Goal: Task Accomplishment & Management: Manage account settings

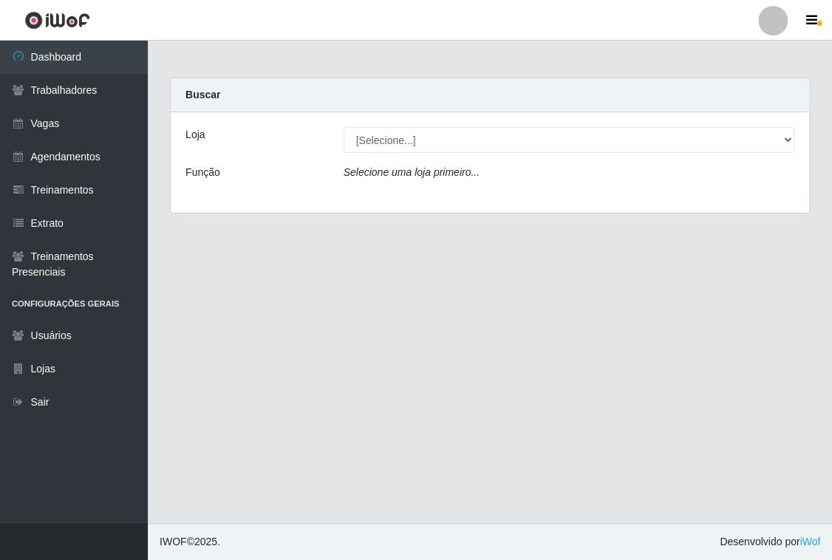
click at [410, 132] on select "[Selecione...] [PERSON_NAME] Clan - [GEOGRAPHIC_DATA]" at bounding box center [569, 140] width 451 height 26
select select "452"
click at [344, 127] on select "[Selecione...] [PERSON_NAME] Clan - [GEOGRAPHIC_DATA]" at bounding box center [569, 140] width 451 height 26
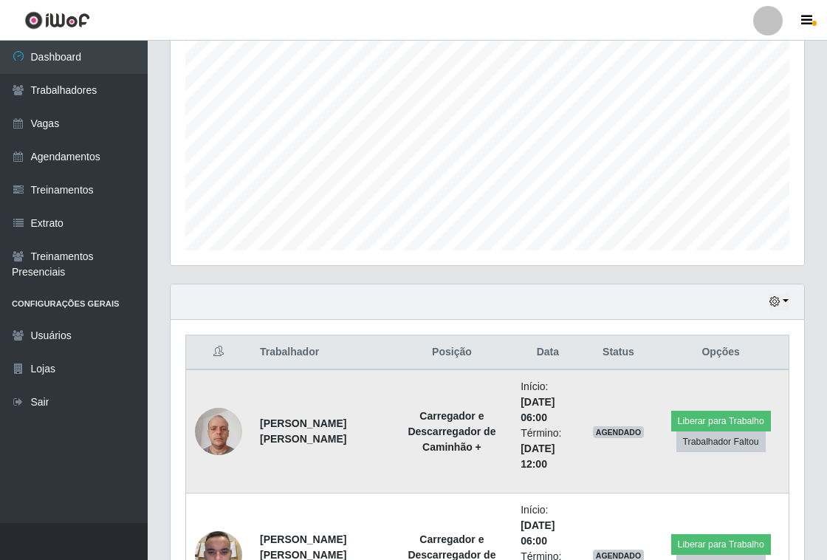
scroll to position [369, 0]
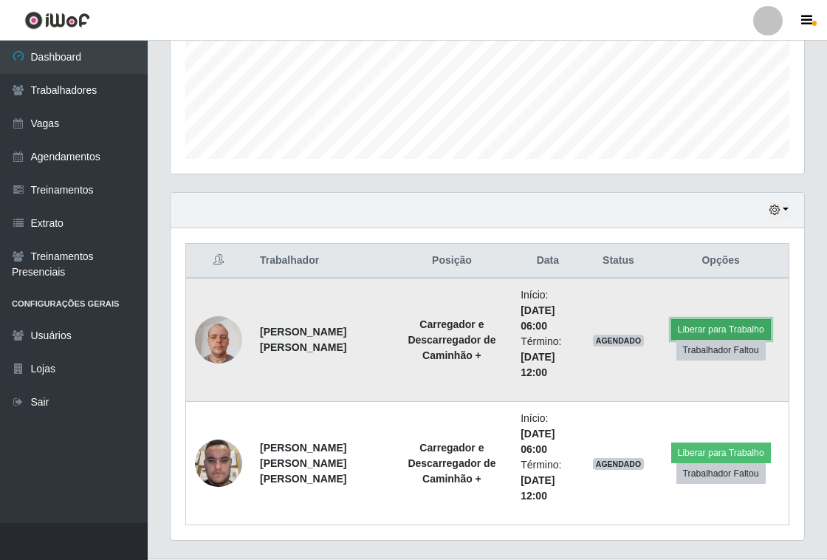
click at [712, 324] on button "Liberar para Trabalho" at bounding box center [722, 329] width 100 height 21
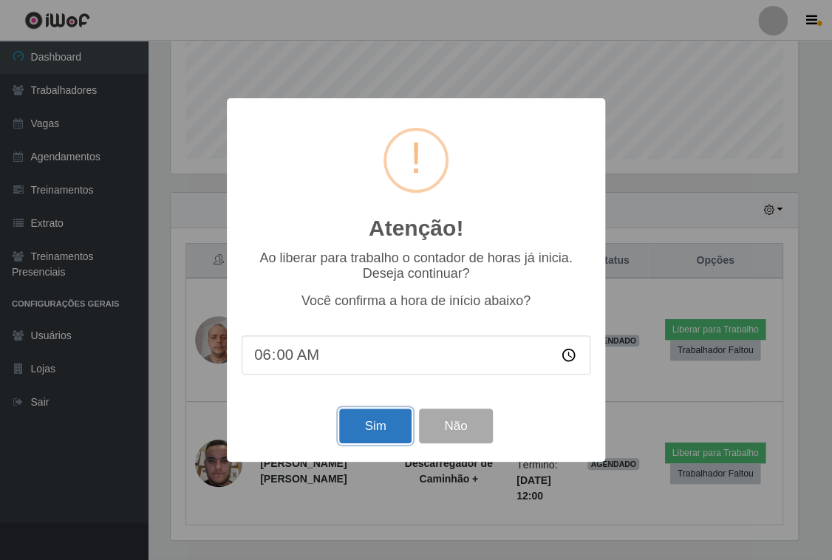
click at [383, 435] on button "Sim" at bounding box center [375, 426] width 72 height 35
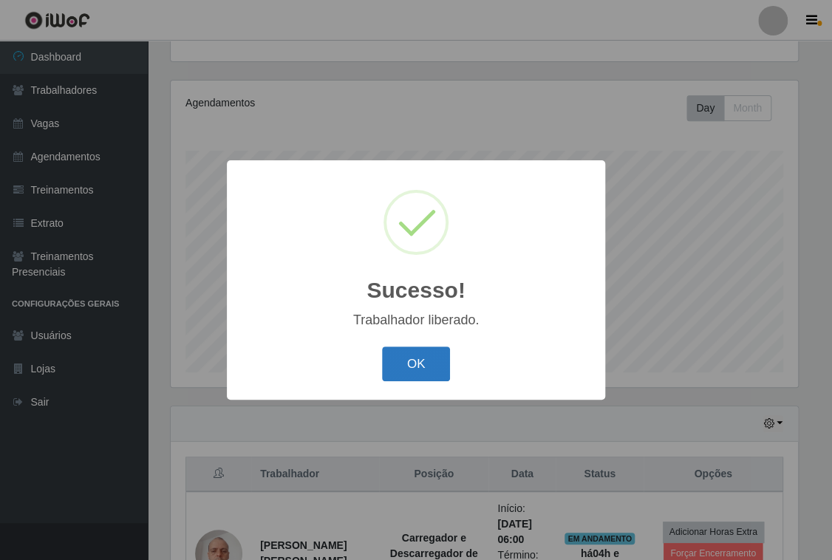
click at [418, 352] on button "OK" at bounding box center [416, 363] width 69 height 35
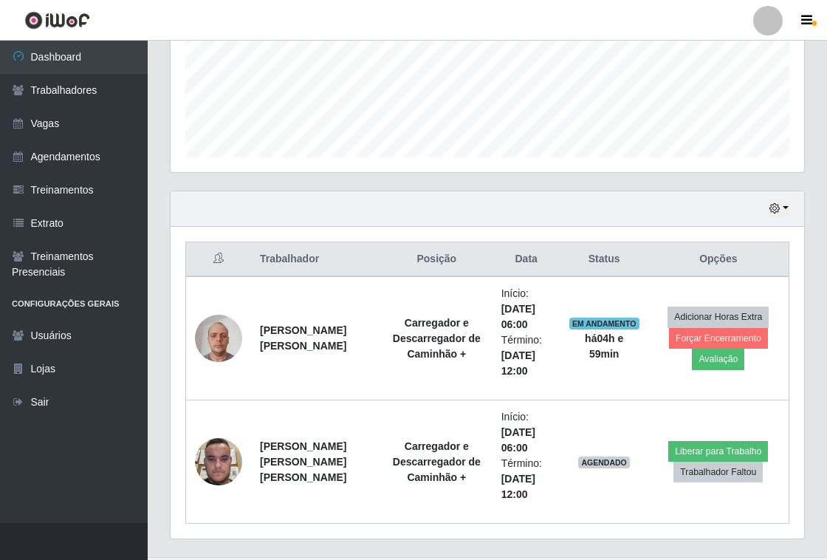
scroll to position [402, 0]
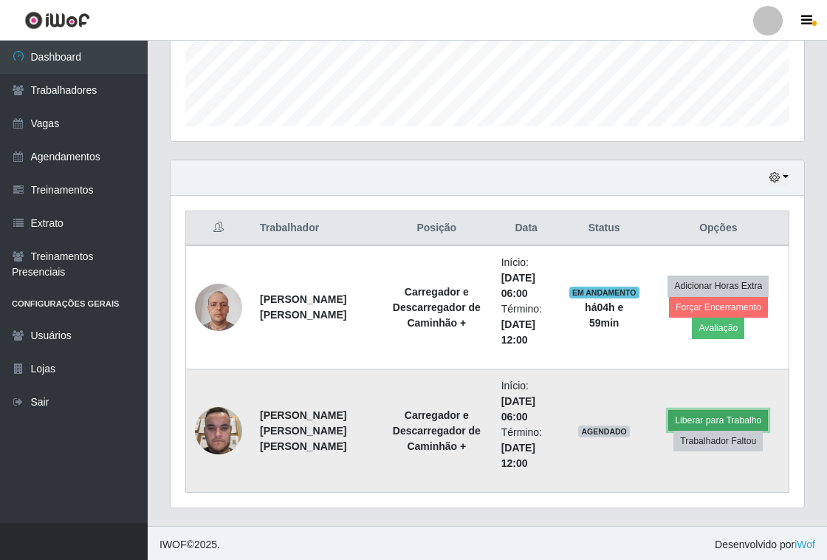
click at [703, 411] on button "Liberar para Trabalho" at bounding box center [719, 420] width 100 height 21
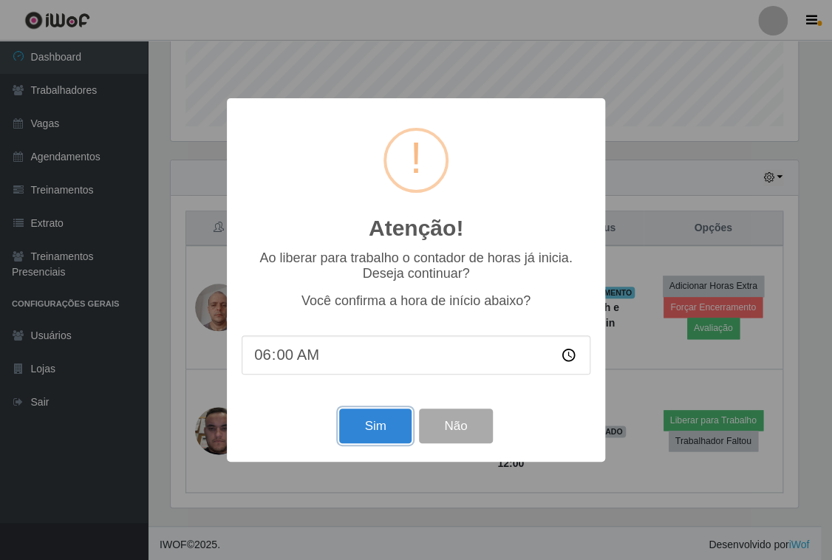
click at [381, 429] on button "Sim" at bounding box center [375, 426] width 72 height 35
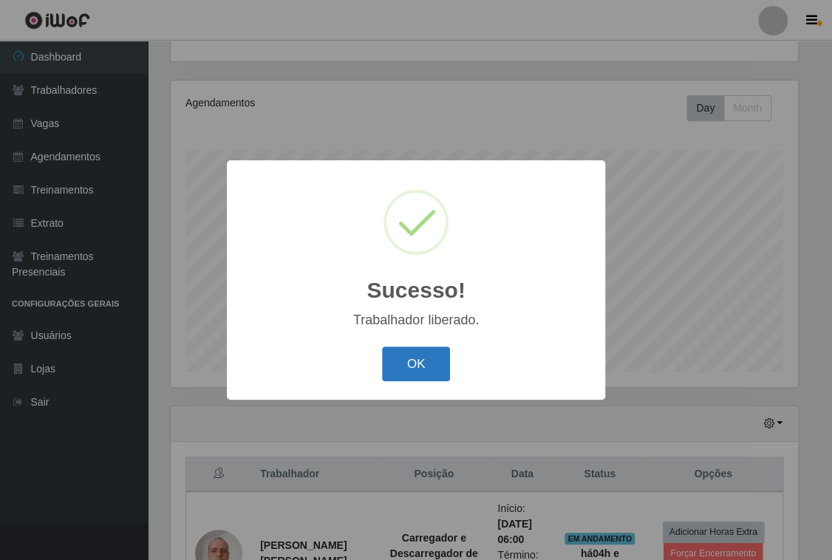
click at [440, 364] on button "OK" at bounding box center [416, 363] width 69 height 35
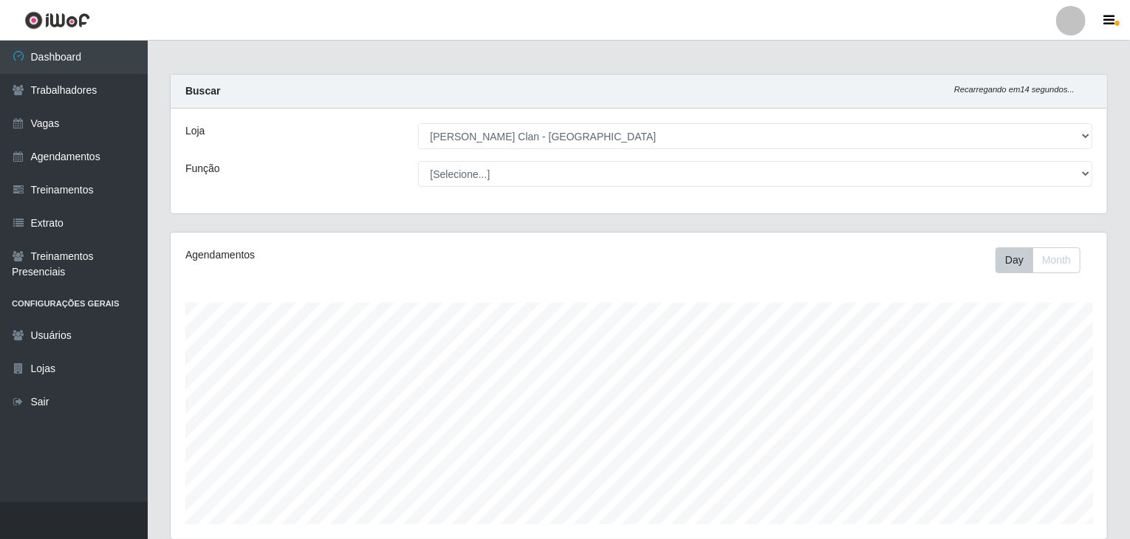
scroll to position [0, 0]
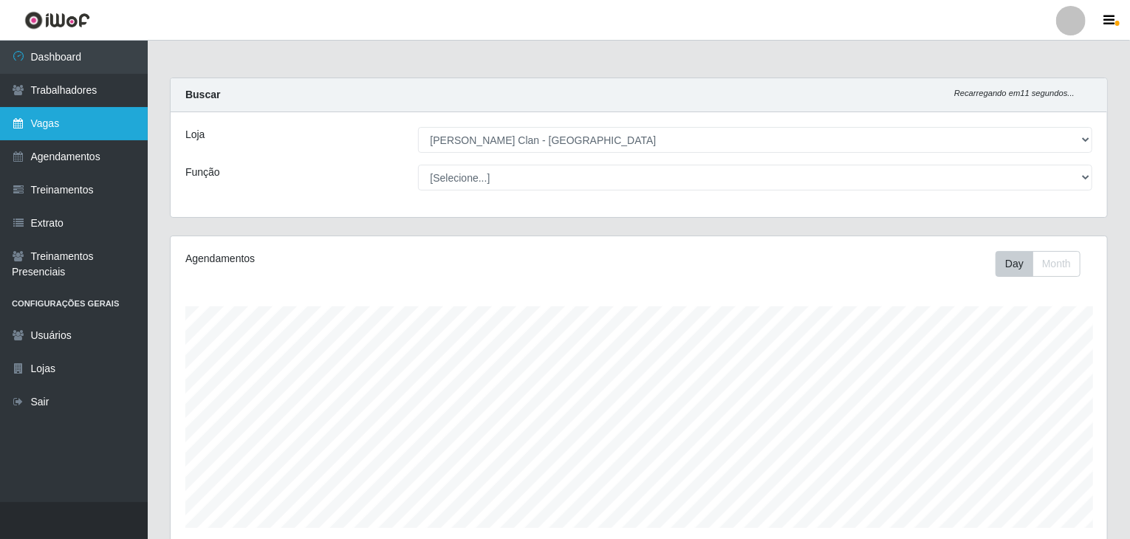
click at [52, 132] on link "Vagas" at bounding box center [74, 123] width 148 height 33
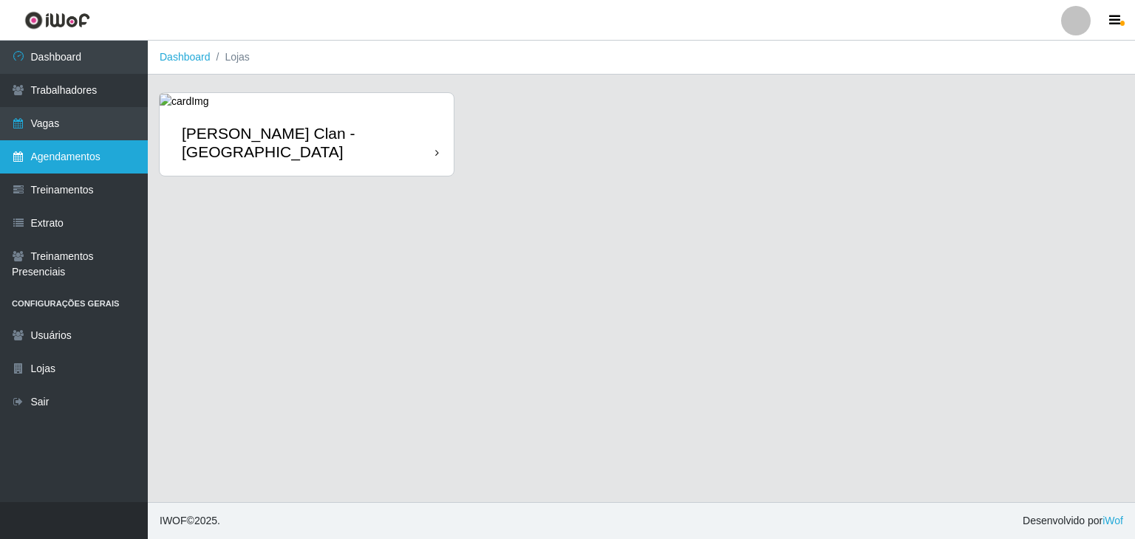
click at [61, 148] on link "Agendamentos" at bounding box center [74, 156] width 148 height 33
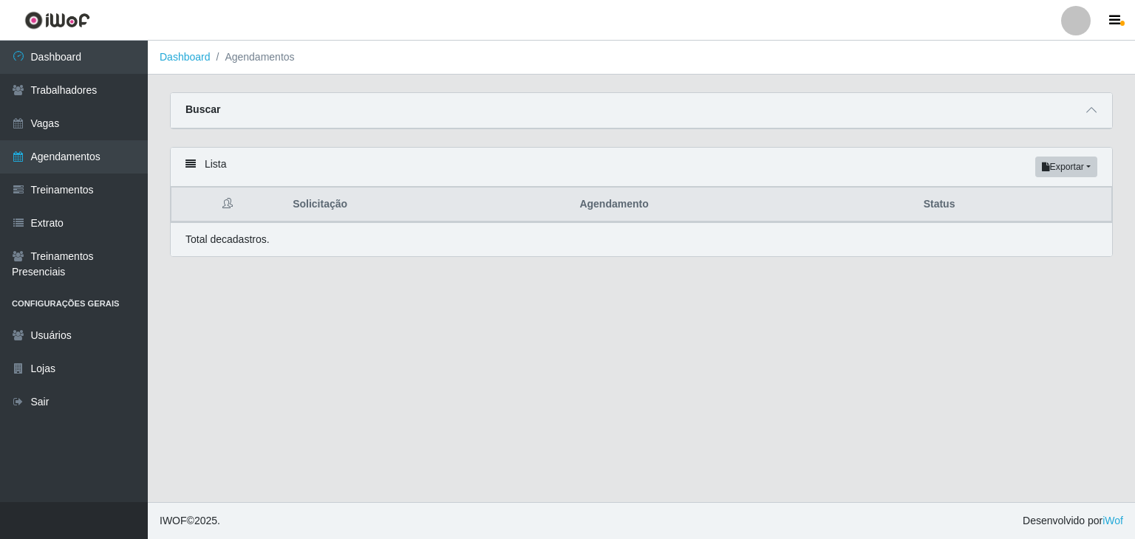
click at [831, 114] on div "Buscar" at bounding box center [641, 110] width 941 height 35
click at [831, 113] on icon at bounding box center [1091, 110] width 10 height 10
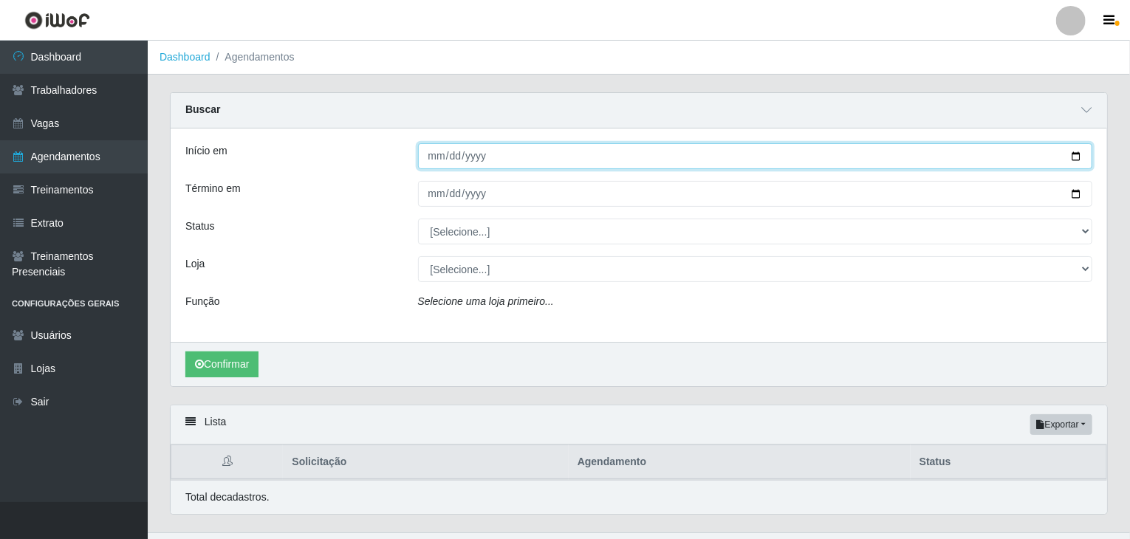
click at [438, 156] on input "Início em" at bounding box center [755, 156] width 675 height 26
type input "[DATE]"
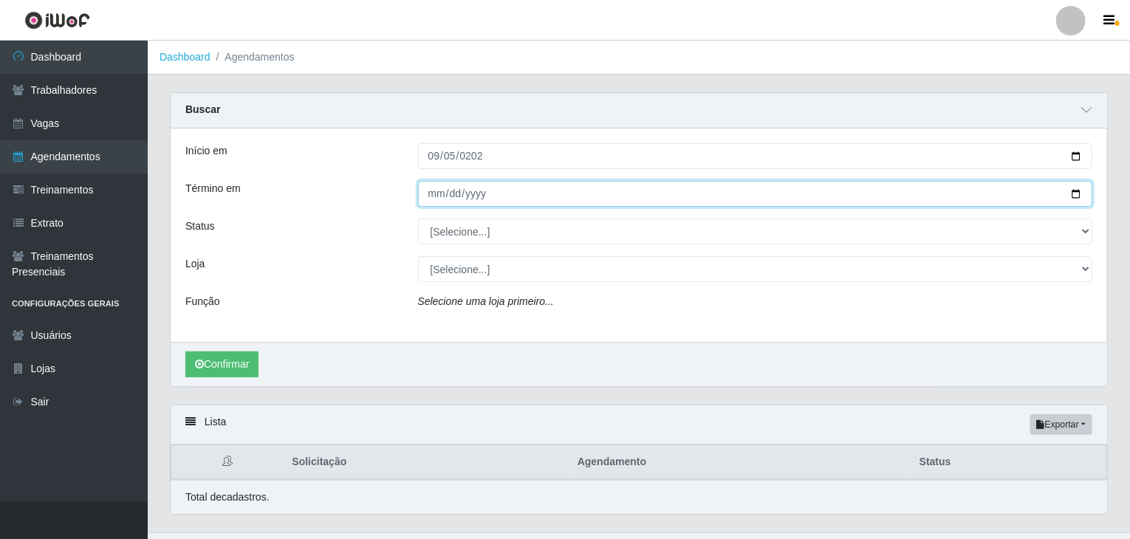
click at [436, 192] on input "Término em" at bounding box center [755, 194] width 675 height 26
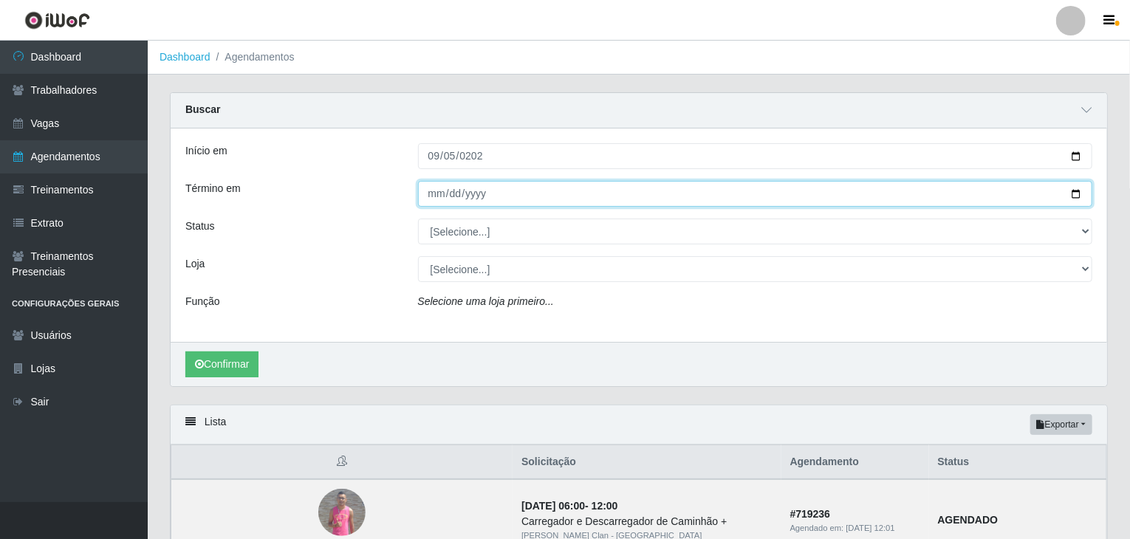
click at [471, 193] on input "Término em" at bounding box center [755, 194] width 675 height 26
type input "[DATE]"
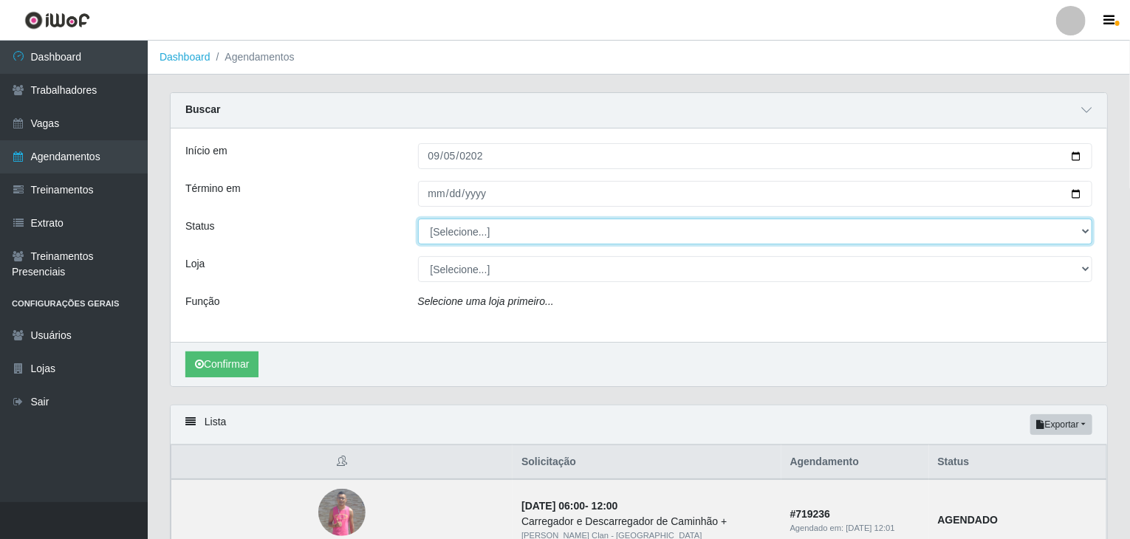
click at [440, 238] on select "[Selecione...] AGENDADO AGUARDANDO LIBERAR EM ANDAMENTO EM REVISÃO FINALIZADO C…" at bounding box center [755, 232] width 675 height 26
select select "AGENDADO"
click at [418, 219] on select "[Selecione...] AGENDADO AGUARDANDO LIBERAR EM ANDAMENTO EM REVISÃO FINALIZADO C…" at bounding box center [755, 232] width 675 height 26
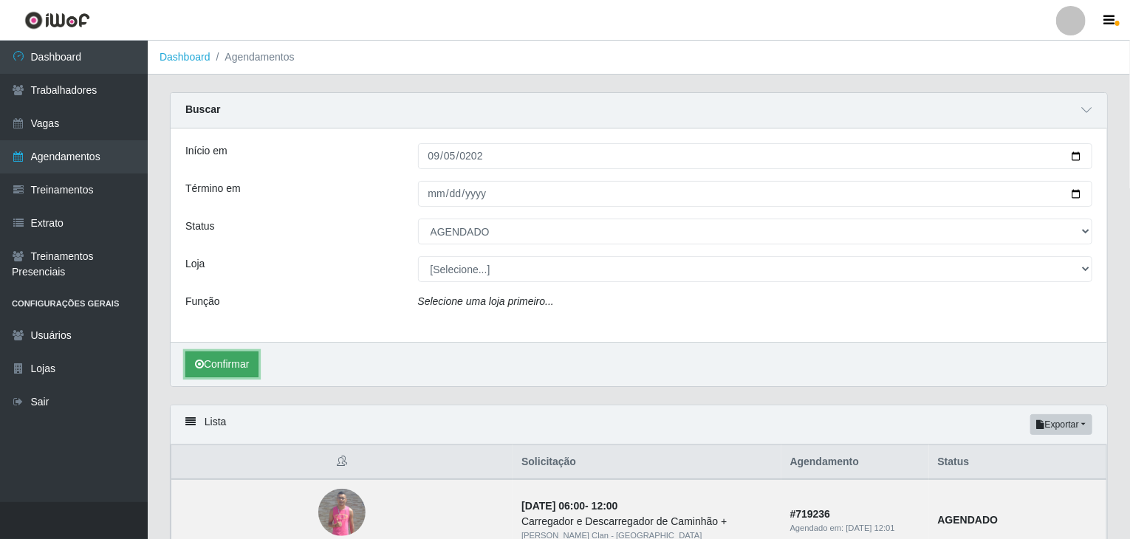
click at [221, 370] on button "Confirmar" at bounding box center [221, 365] width 73 height 26
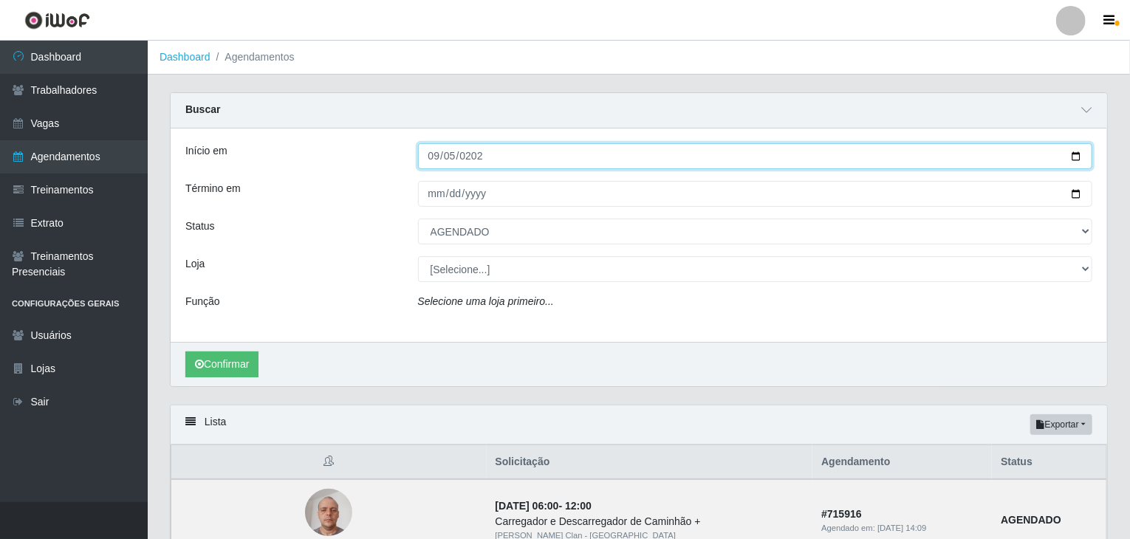
click at [434, 154] on input "[DATE]" at bounding box center [755, 156] width 675 height 26
type input "[DATE]"
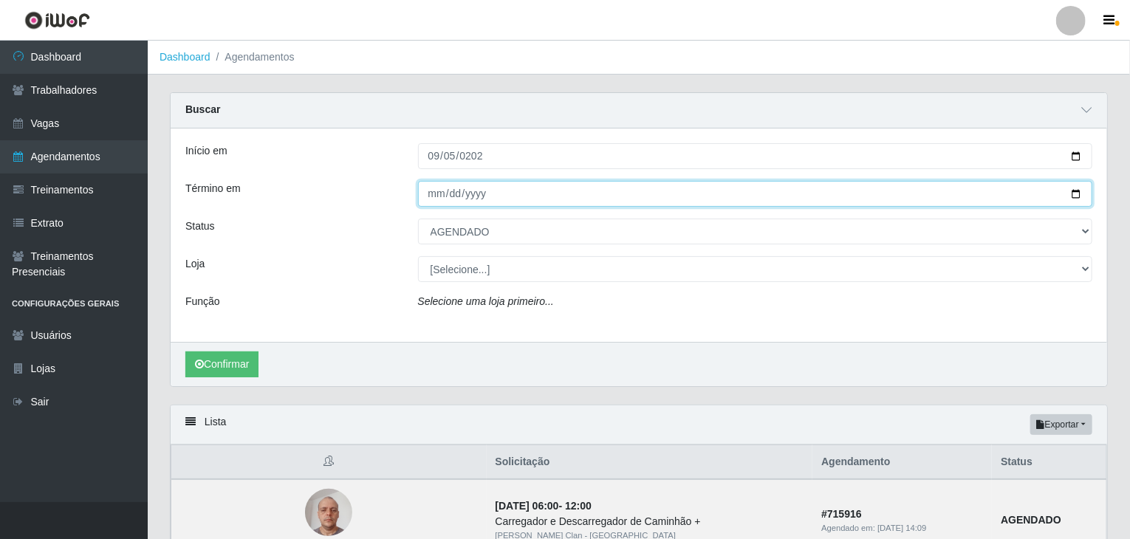
click at [436, 193] on input "[DATE]" at bounding box center [755, 194] width 675 height 26
click at [185, 352] on button "Confirmar" at bounding box center [221, 365] width 73 height 26
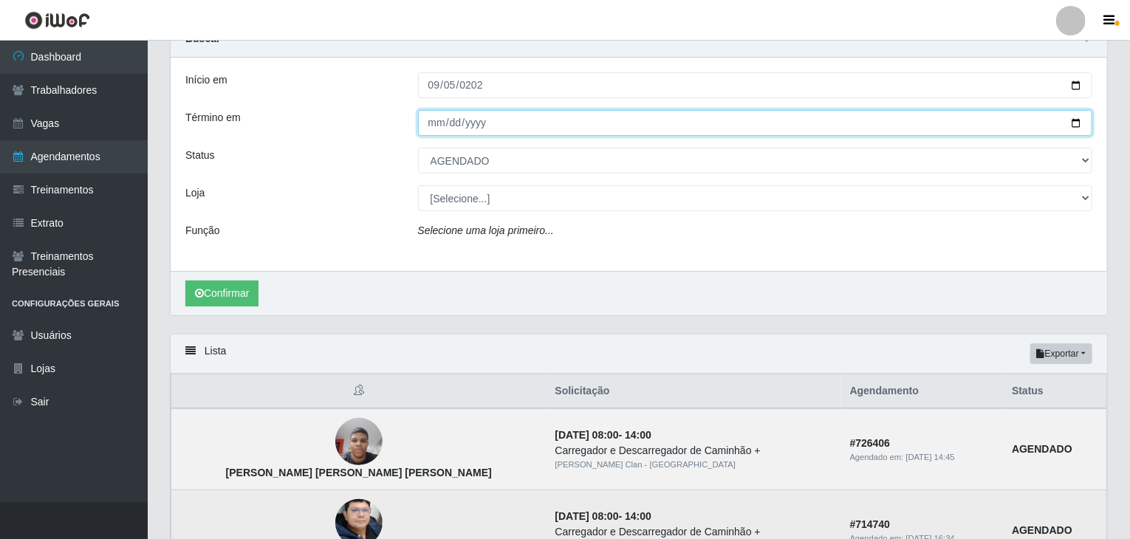
scroll to position [53, 0]
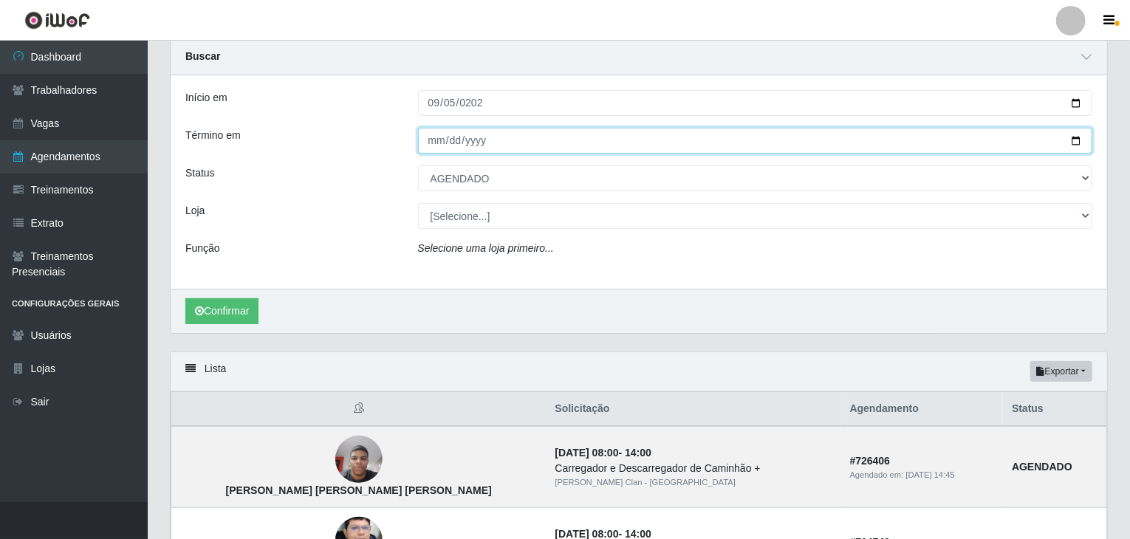
type input "[DATE]"
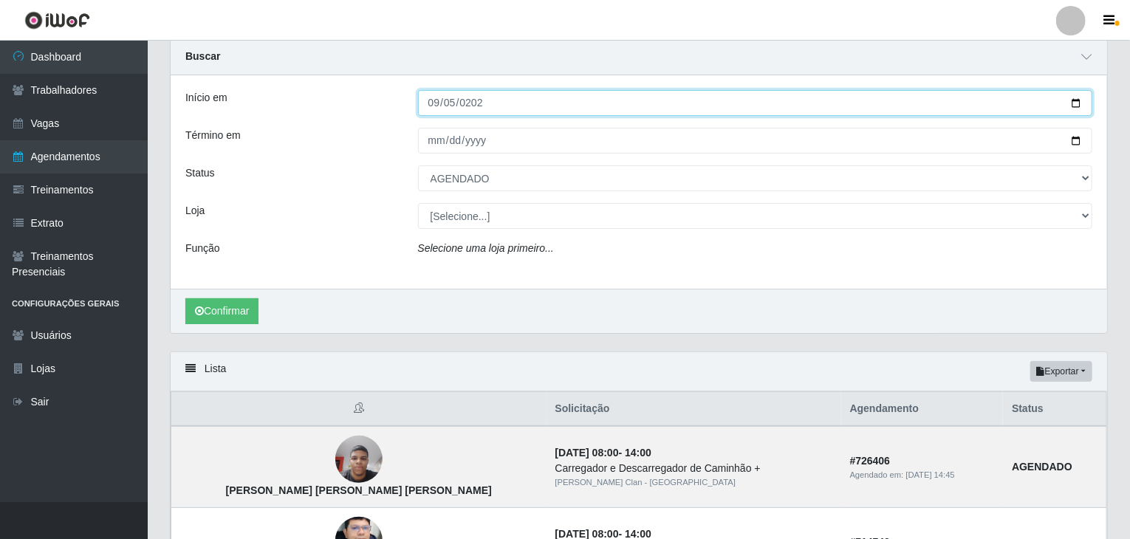
click at [433, 101] on input "[DATE]" at bounding box center [755, 103] width 675 height 26
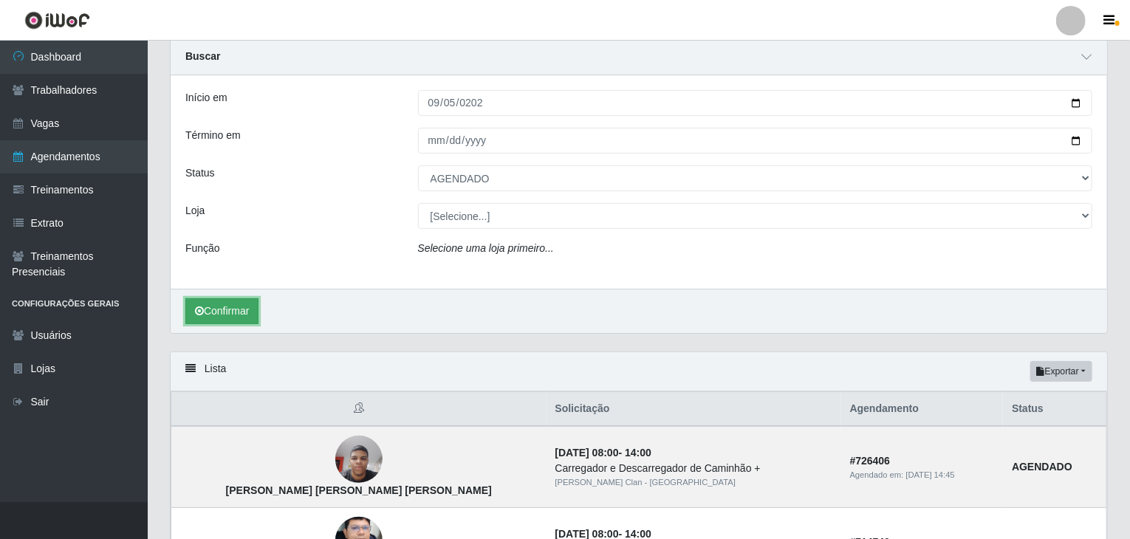
click at [225, 311] on button "Confirmar" at bounding box center [221, 311] width 73 height 26
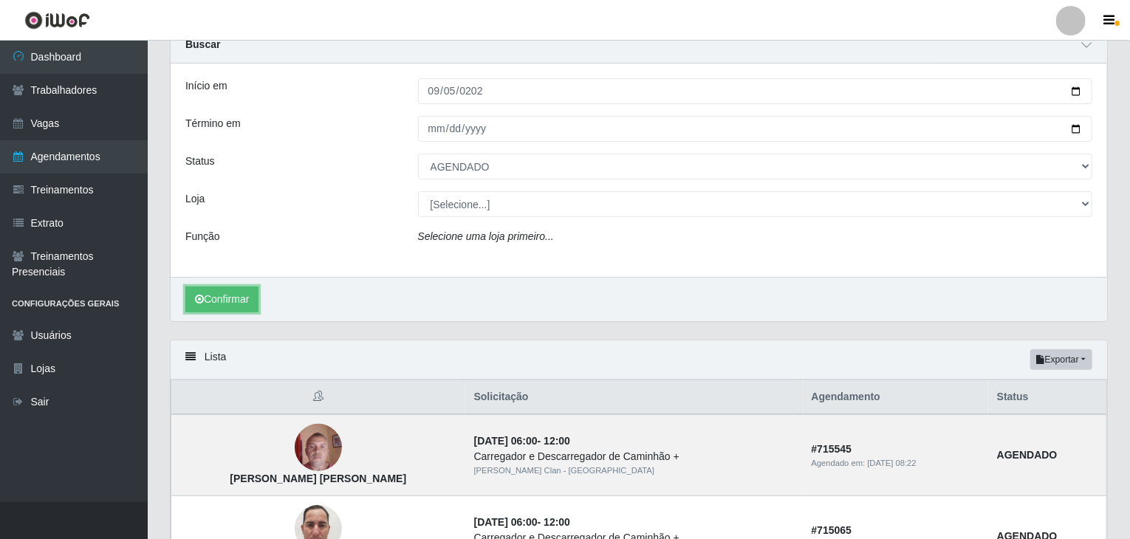
scroll to position [53, 0]
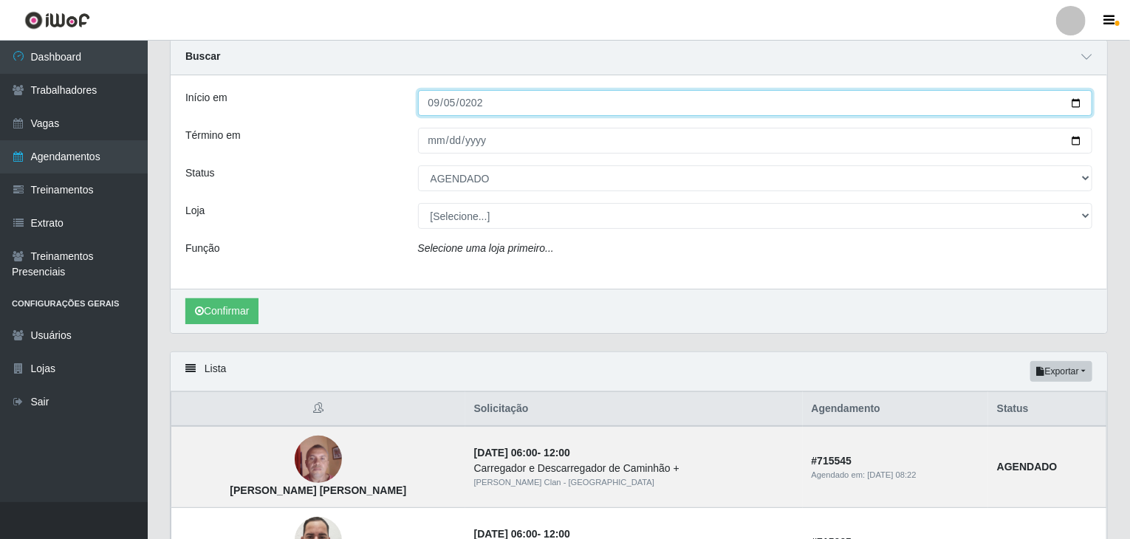
click at [431, 100] on input "[DATE]" at bounding box center [755, 103] width 675 height 26
type input "[DATE]"
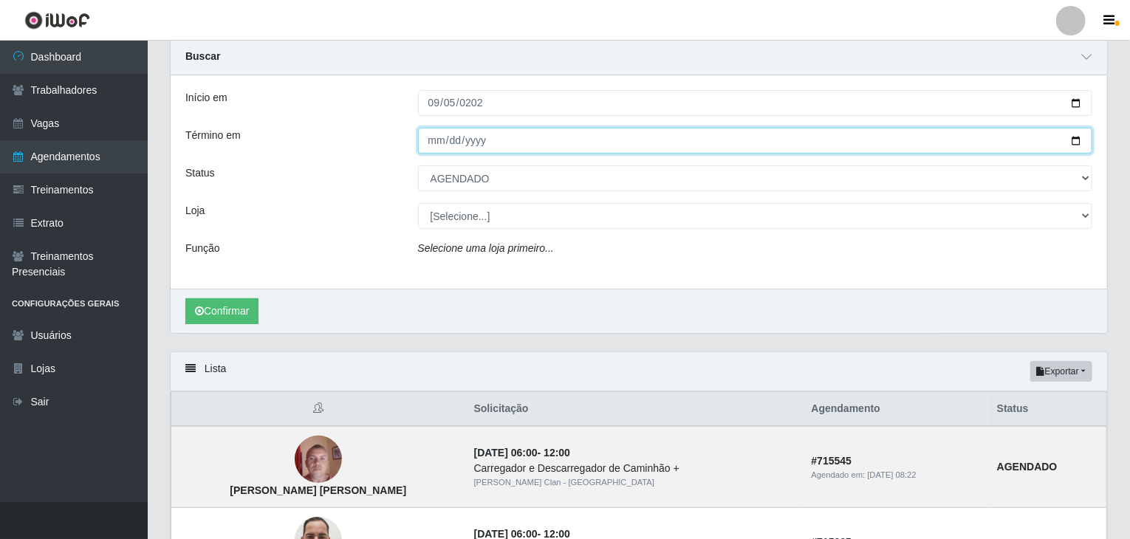
click at [438, 137] on input "[DATE]" at bounding box center [755, 141] width 675 height 26
type input "[DATE]"
click at [185, 298] on button "Confirmar" at bounding box center [221, 311] width 73 height 26
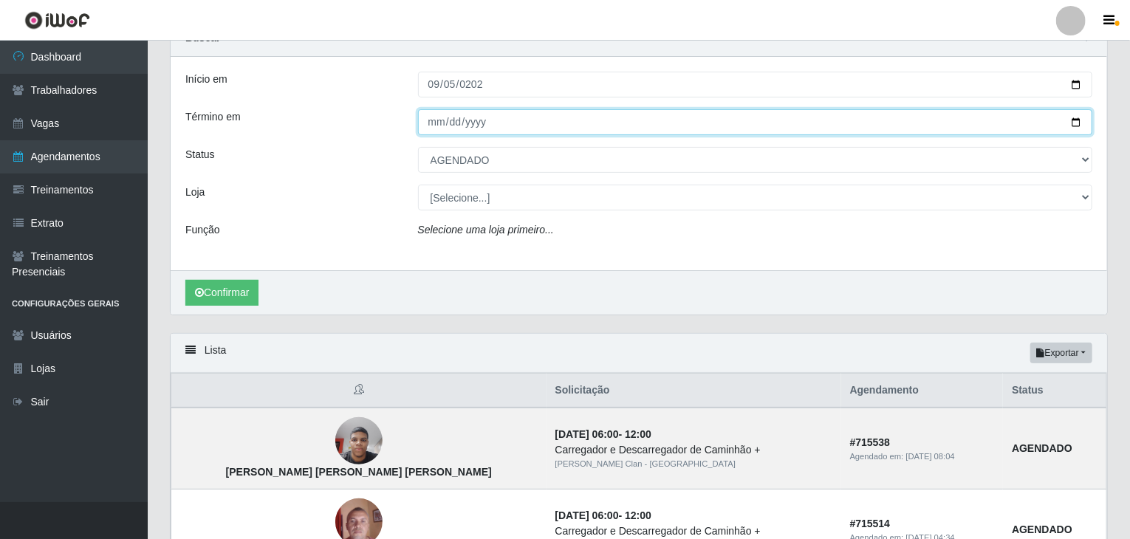
scroll to position [53, 0]
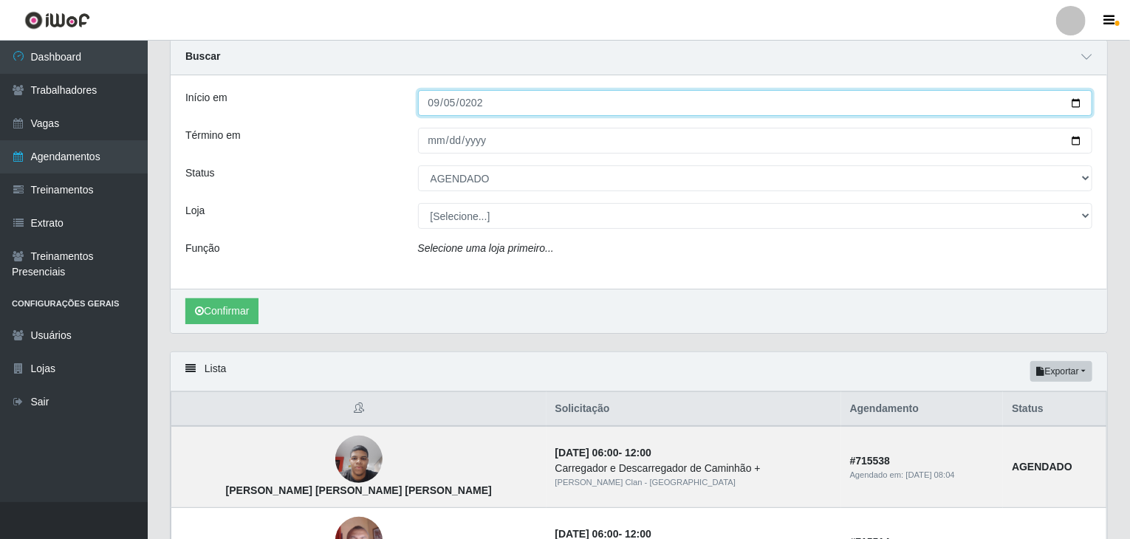
click at [438, 102] on input "[DATE]" at bounding box center [755, 103] width 675 height 26
type input "[DATE]"
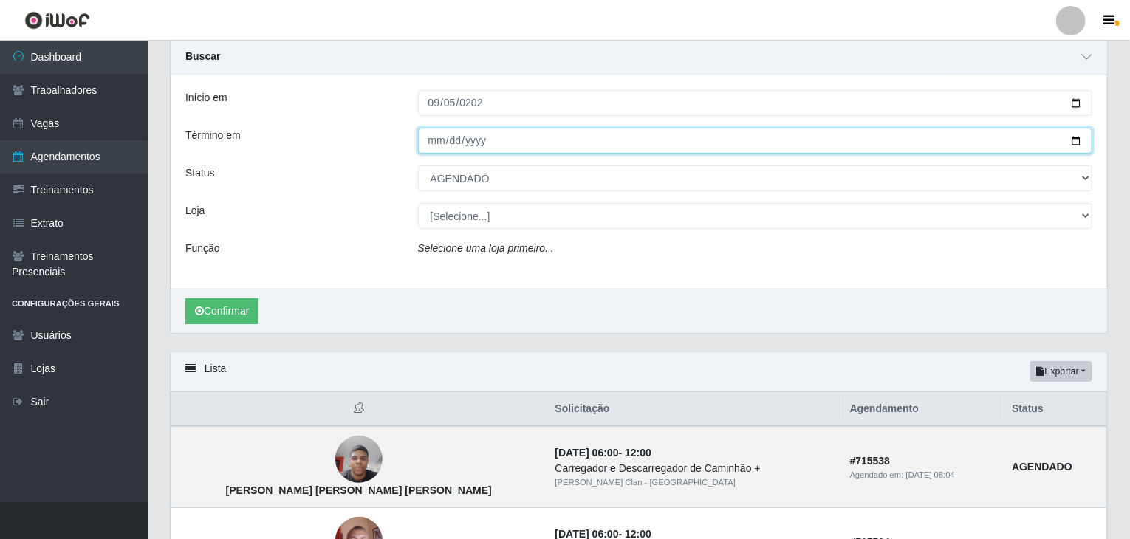
click at [435, 143] on input "[DATE]" at bounding box center [755, 141] width 675 height 26
type input "[DATE]"
click at [185, 298] on button "Confirmar" at bounding box center [221, 311] width 73 height 26
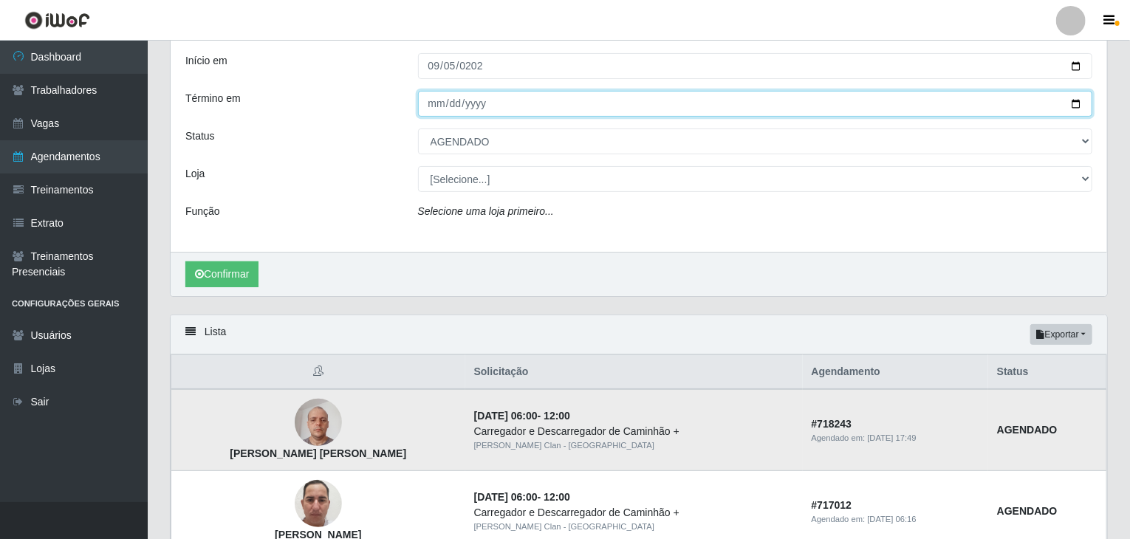
scroll to position [53, 0]
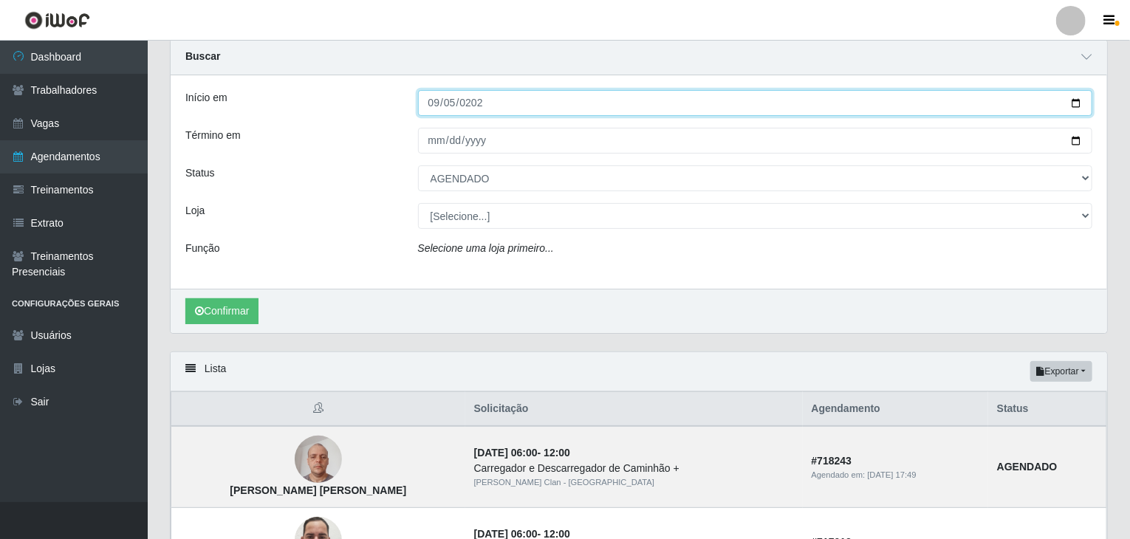
click at [437, 107] on input "[DATE]" at bounding box center [755, 103] width 675 height 26
type input "[DATE]"
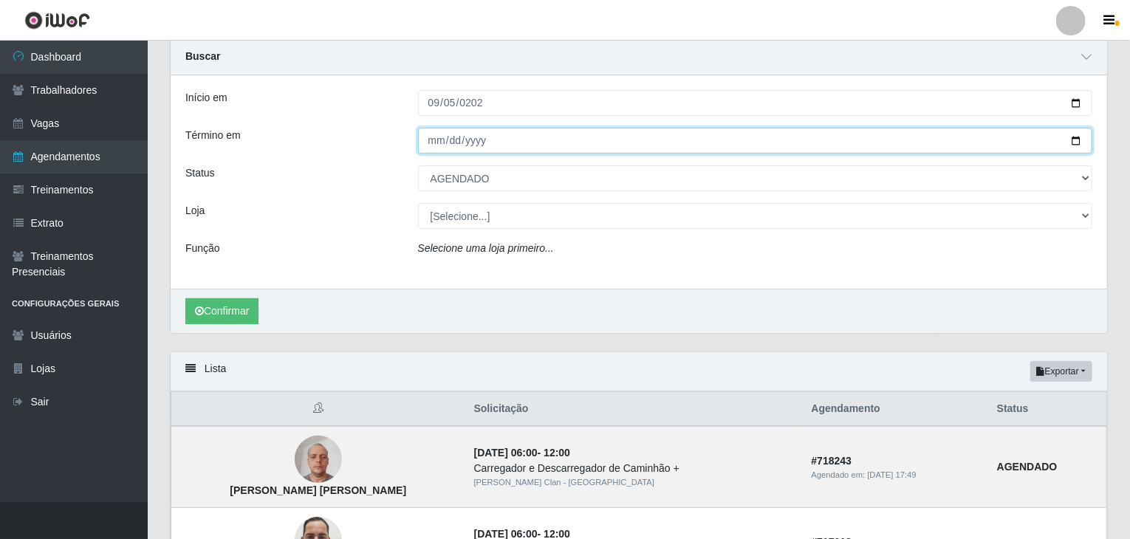
click at [432, 140] on input "[DATE]" at bounding box center [755, 141] width 675 height 26
type input "[DATE]"
click at [185, 298] on button "Confirmar" at bounding box center [221, 311] width 73 height 26
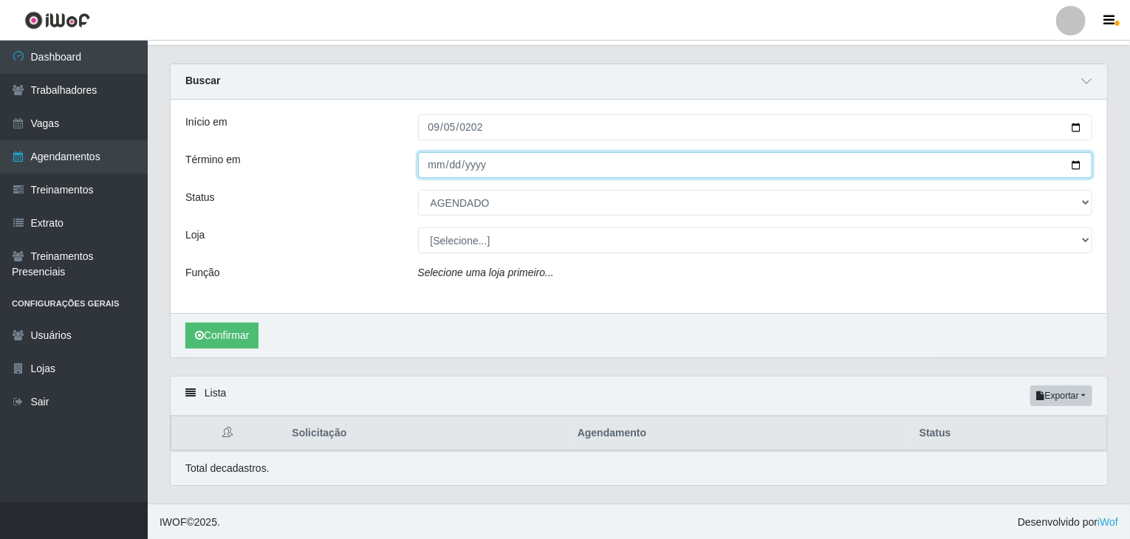
scroll to position [53, 0]
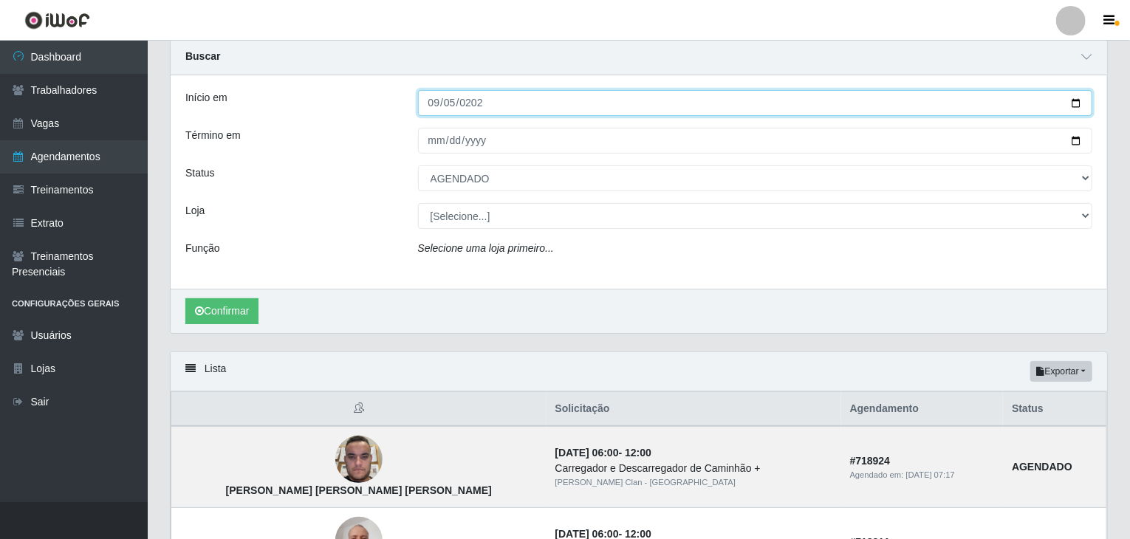
click at [433, 102] on input "[DATE]" at bounding box center [755, 103] width 675 height 26
type input "[DATE]"
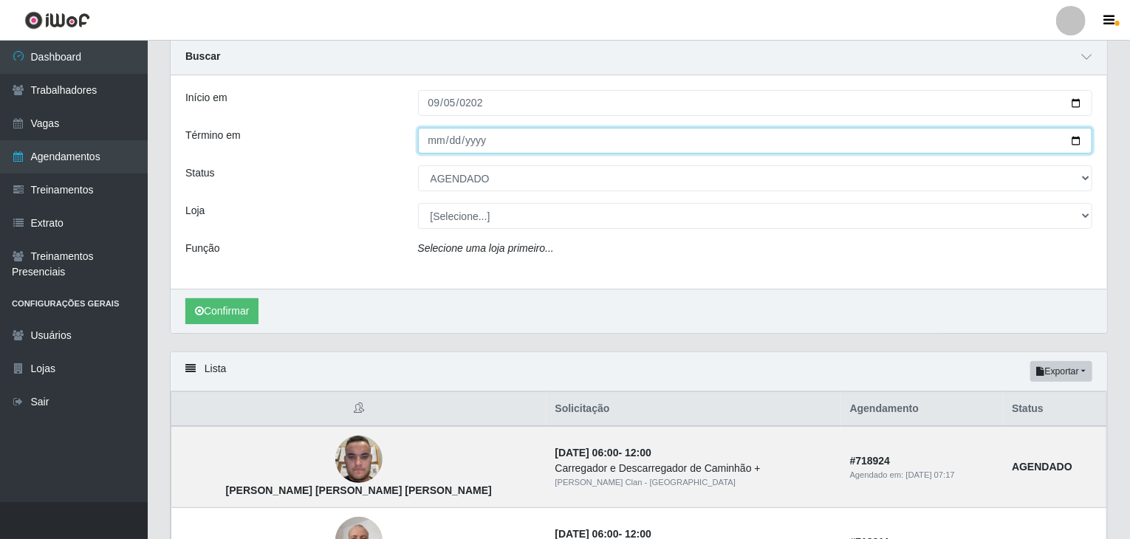
click at [434, 138] on input "[DATE]" at bounding box center [755, 141] width 675 height 26
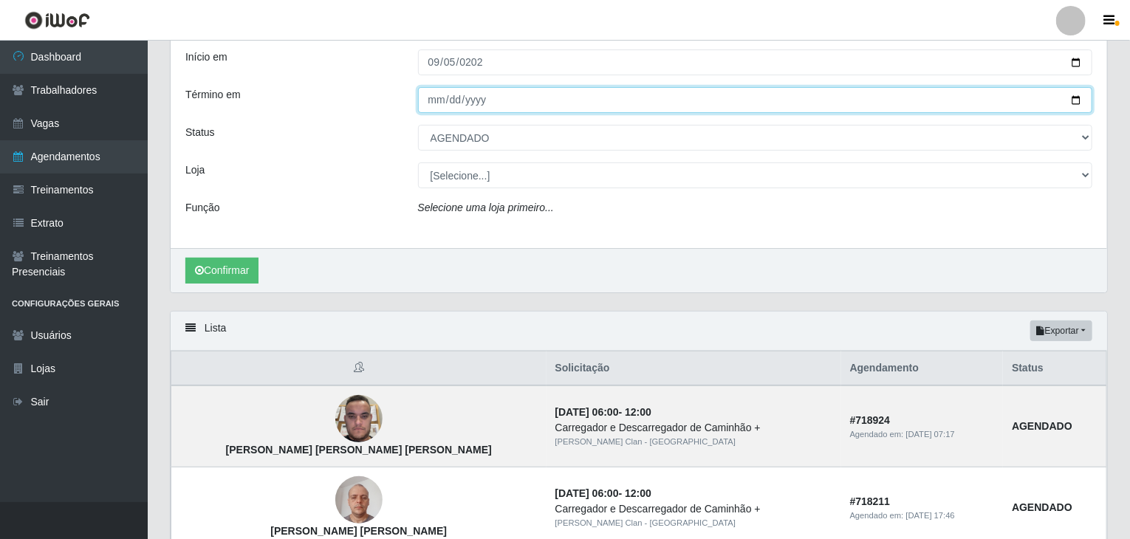
scroll to position [127, 0]
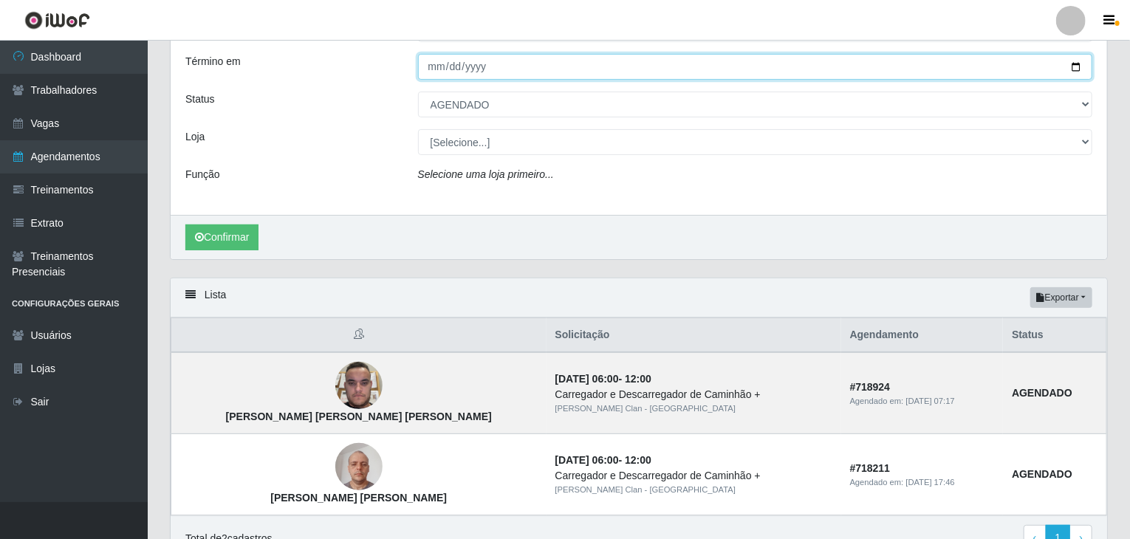
click at [185, 225] on button "Confirmar" at bounding box center [221, 238] width 73 height 26
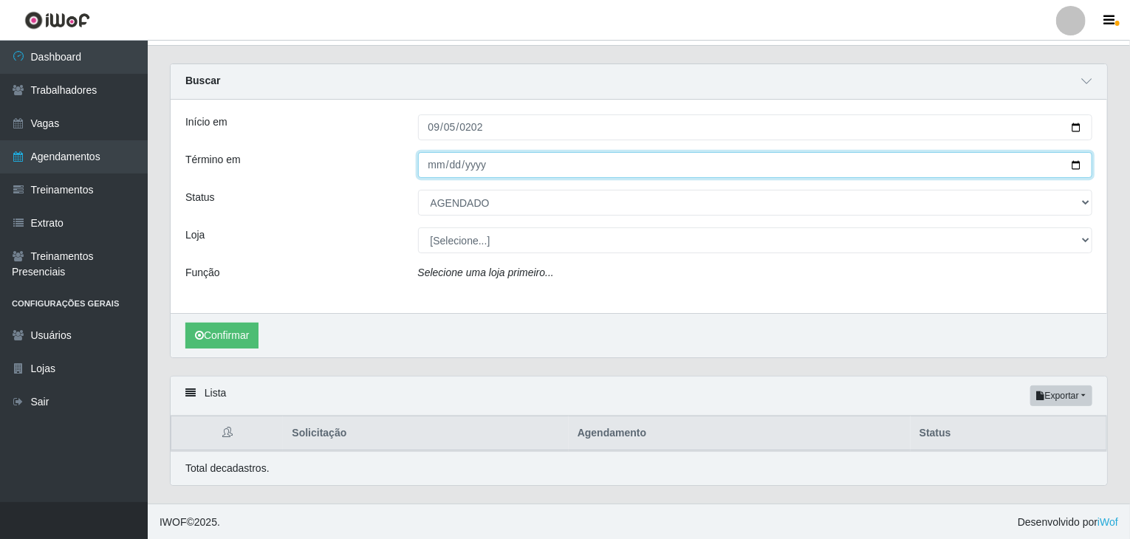
scroll to position [127, 0]
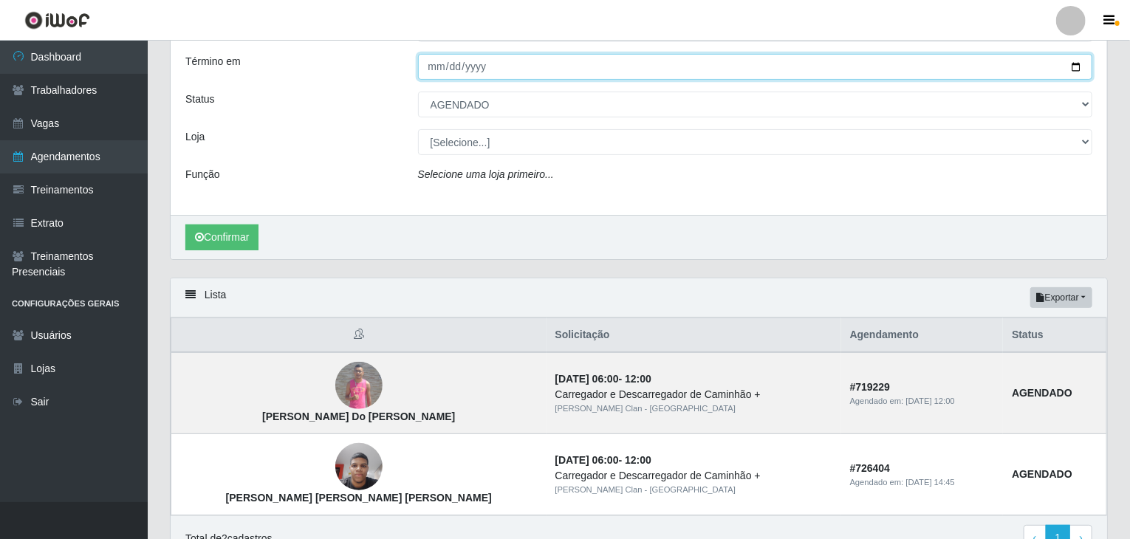
type input "[DATE]"
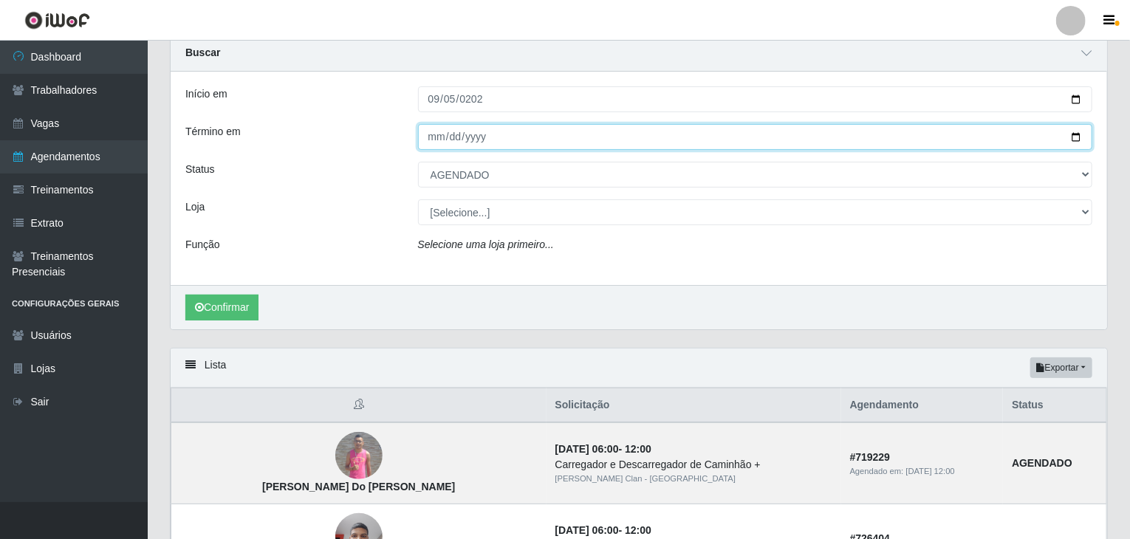
scroll to position [0, 0]
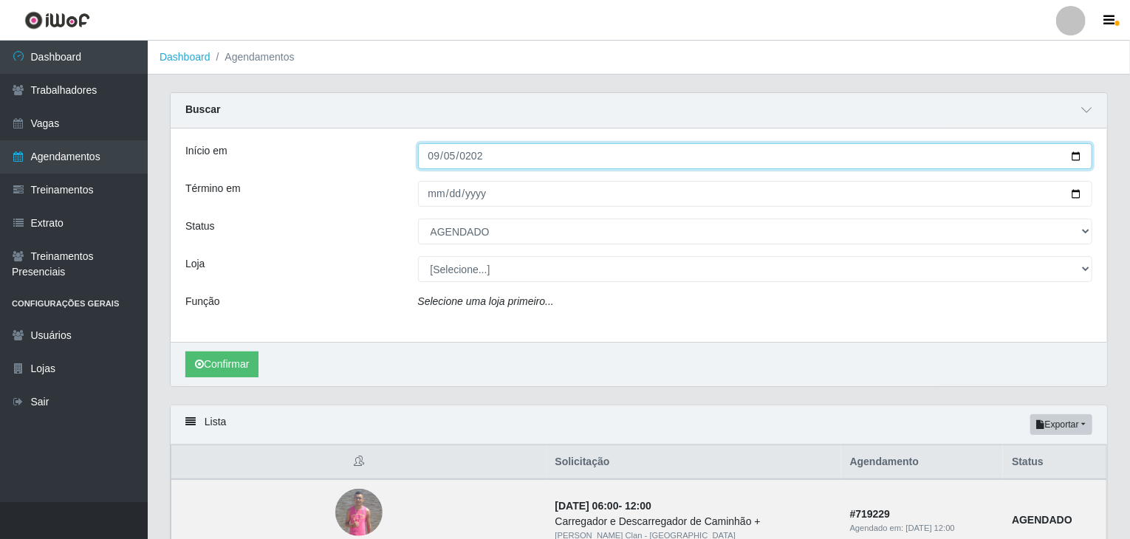
click at [440, 157] on input "[DATE]" at bounding box center [755, 156] width 675 height 26
click at [185, 352] on button "Confirmar" at bounding box center [221, 365] width 73 height 26
type input "[DATE]"
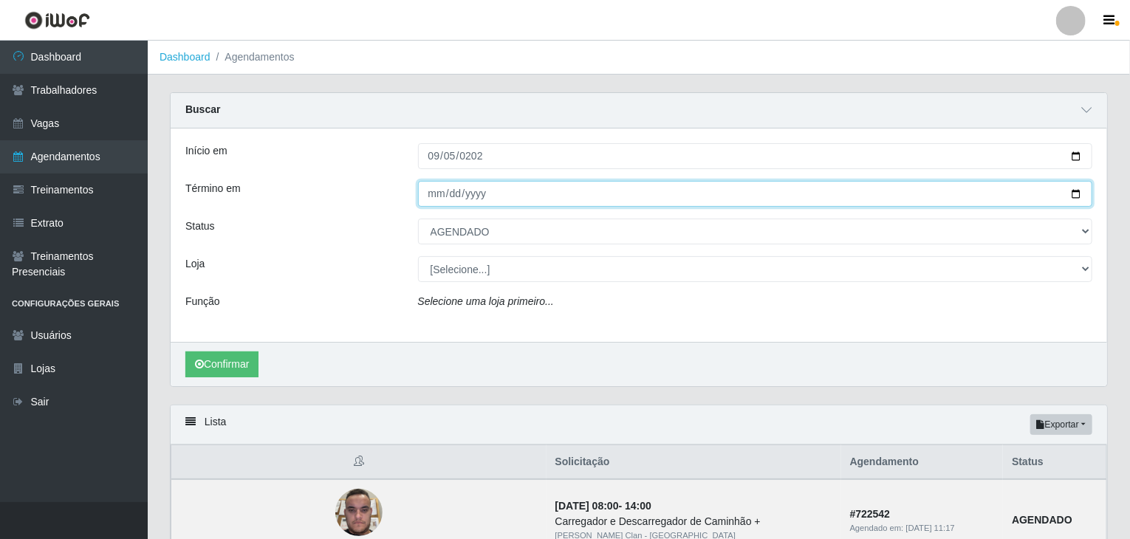
click at [436, 195] on input "[DATE]" at bounding box center [755, 194] width 675 height 26
type input "[DATE]"
click at [185, 352] on button "Confirmar" at bounding box center [221, 365] width 73 height 26
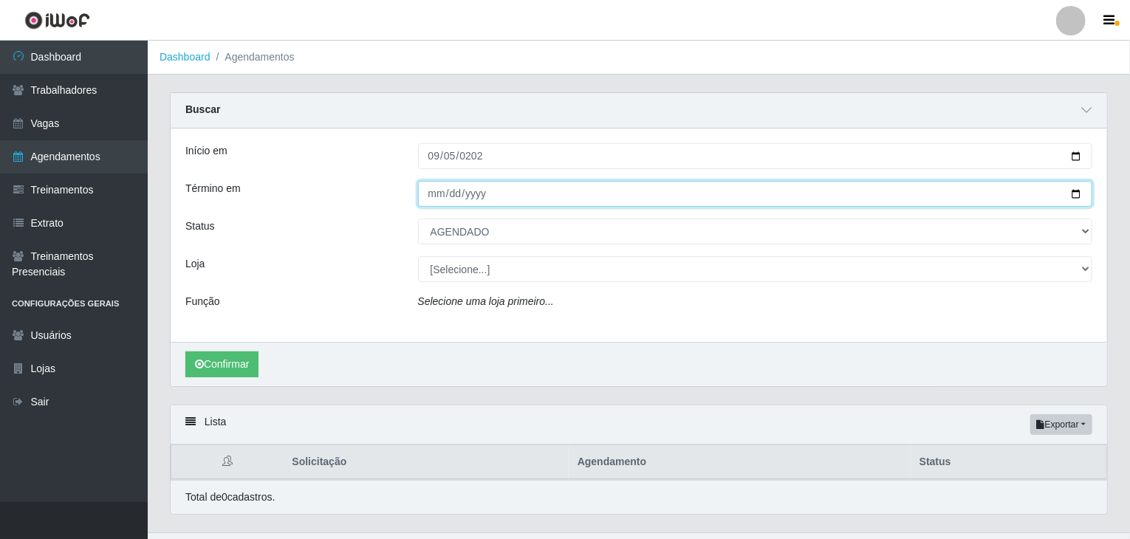
scroll to position [29, 0]
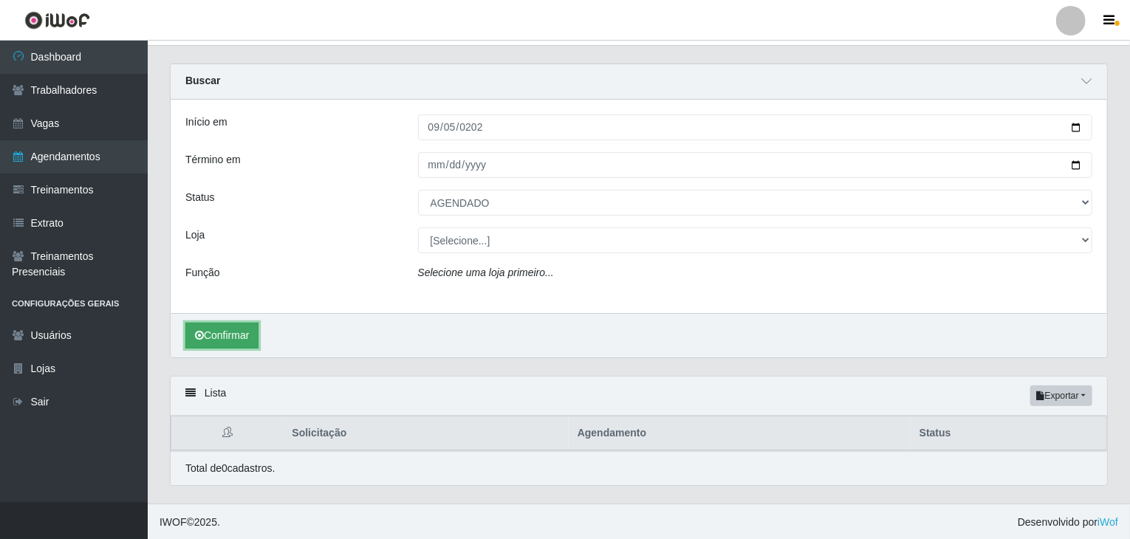
click at [222, 330] on button "Confirmar" at bounding box center [221, 336] width 73 height 26
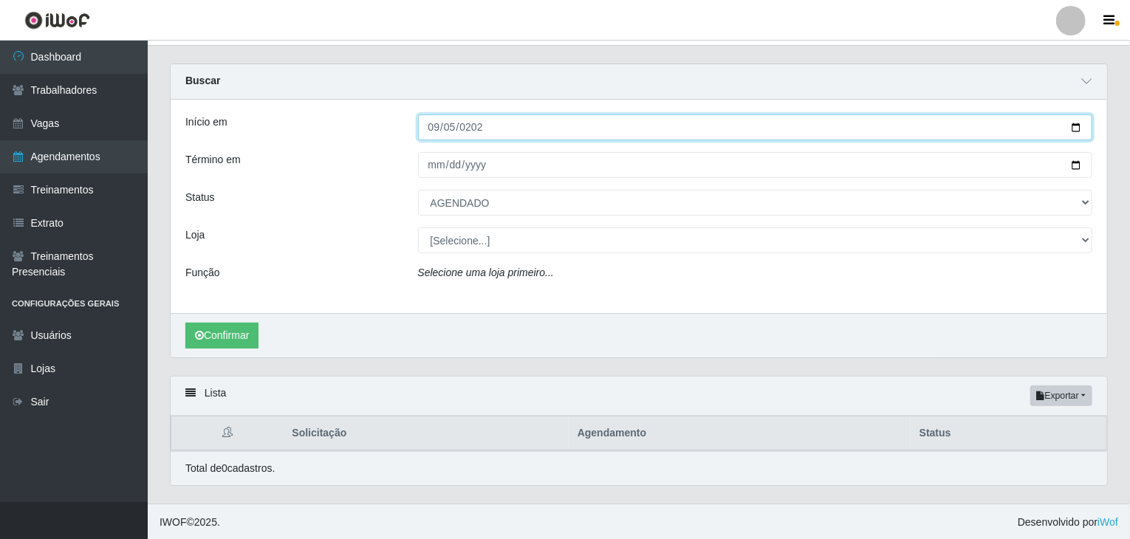
click at [426, 131] on input "[DATE]" at bounding box center [755, 128] width 675 height 26
type input "[DATE]"
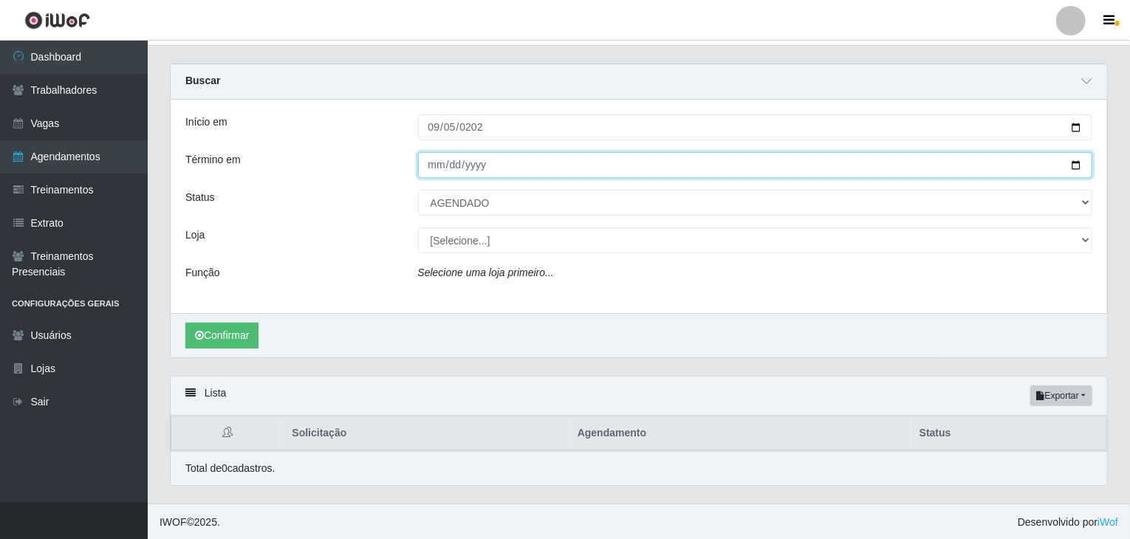
click at [429, 157] on input "[DATE]" at bounding box center [755, 165] width 675 height 26
type input "[DATE]"
click at [185, 323] on button "Confirmar" at bounding box center [221, 336] width 73 height 26
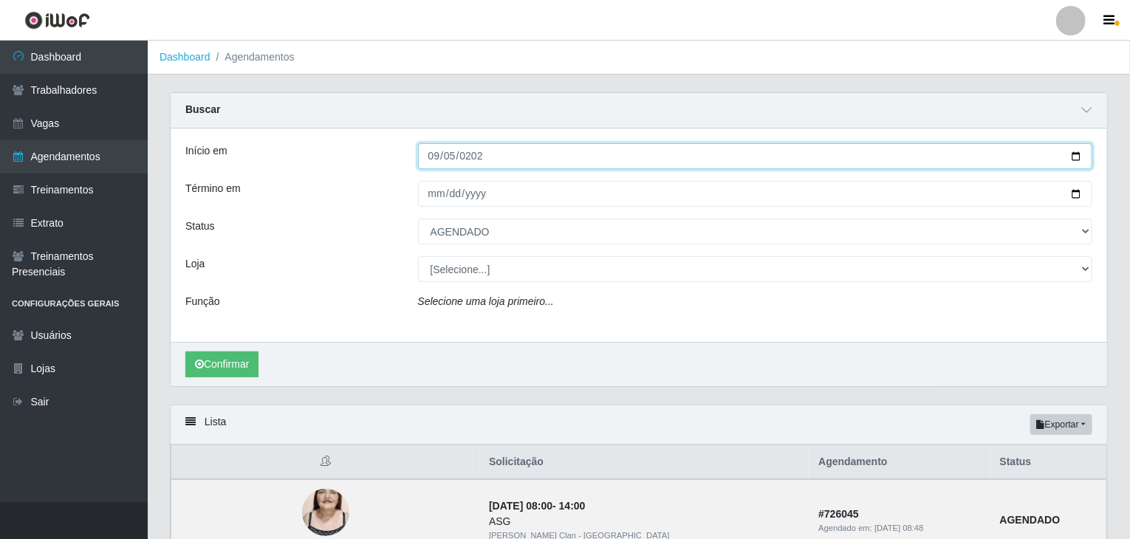
click at [435, 152] on input "[DATE]" at bounding box center [755, 156] width 675 height 26
type input "[DATE]"
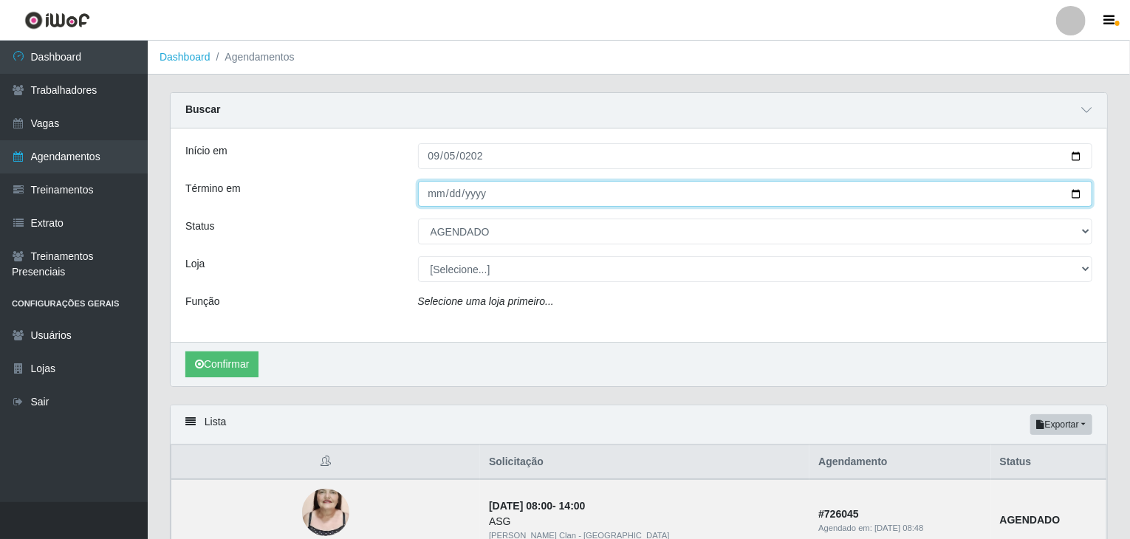
click at [432, 202] on input "[DATE]" at bounding box center [755, 194] width 675 height 26
type input "[DATE]"
click at [185, 352] on button "Confirmar" at bounding box center [221, 365] width 73 height 26
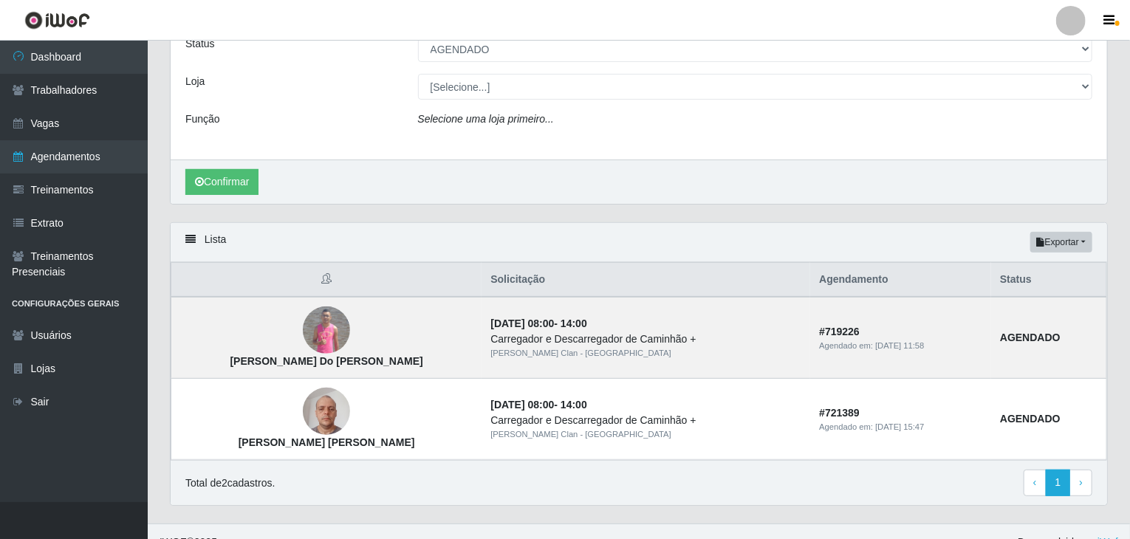
scroll to position [201, 0]
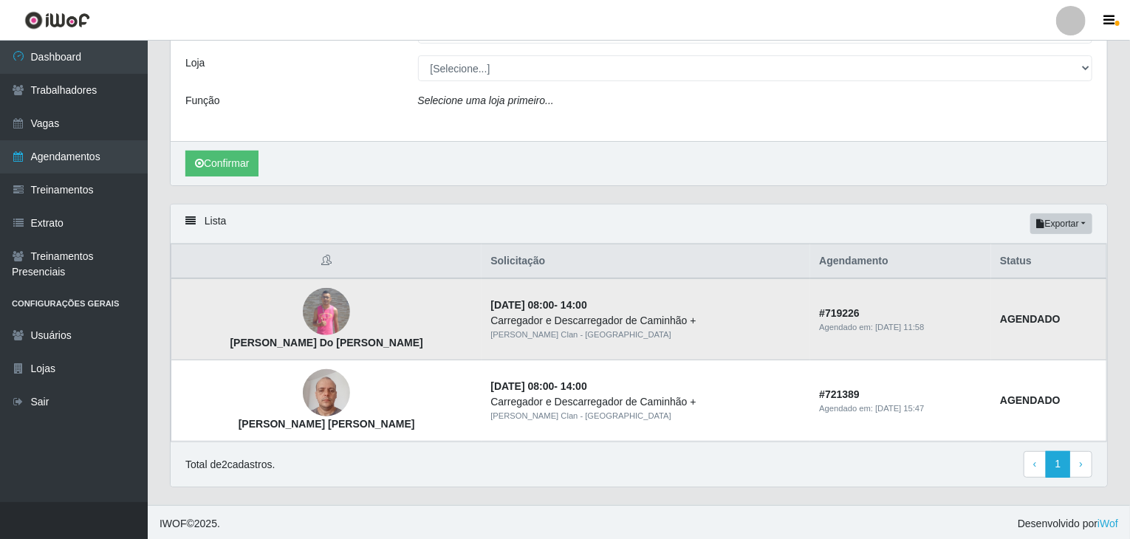
click at [304, 314] on img at bounding box center [326, 311] width 47 height 47
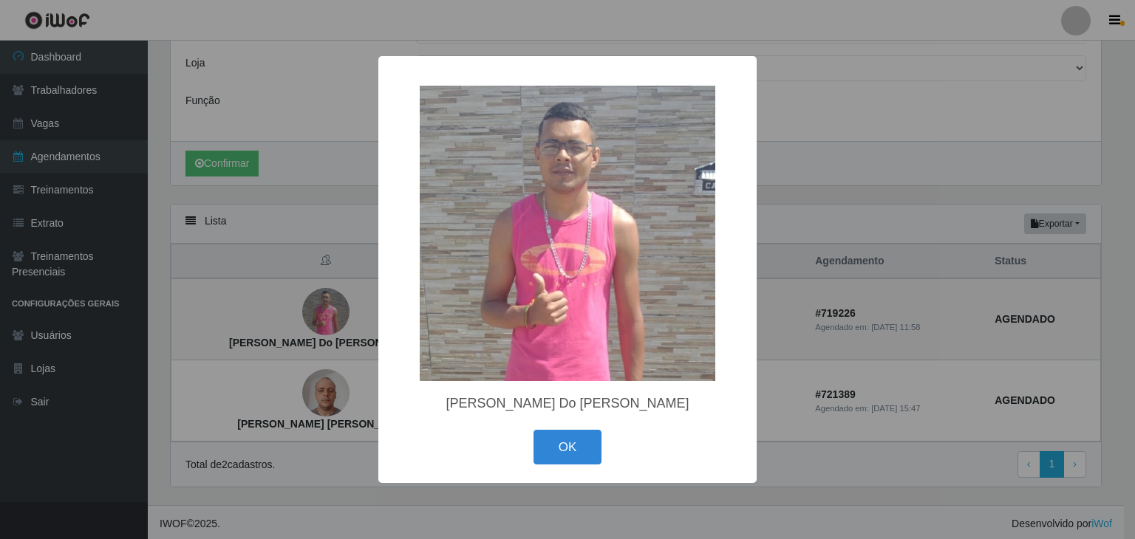
click at [804, 200] on div "× [PERSON_NAME] Do [PERSON_NAME] OK Cancel" at bounding box center [567, 269] width 1135 height 539
drag, startPoint x: 791, startPoint y: 290, endPoint x: 650, endPoint y: 352, distance: 153.5
click at [703, 341] on div "× [PERSON_NAME] Do [PERSON_NAME] OK Cancel" at bounding box center [567, 269] width 1135 height 539
click at [585, 441] on button "OK" at bounding box center [567, 447] width 69 height 35
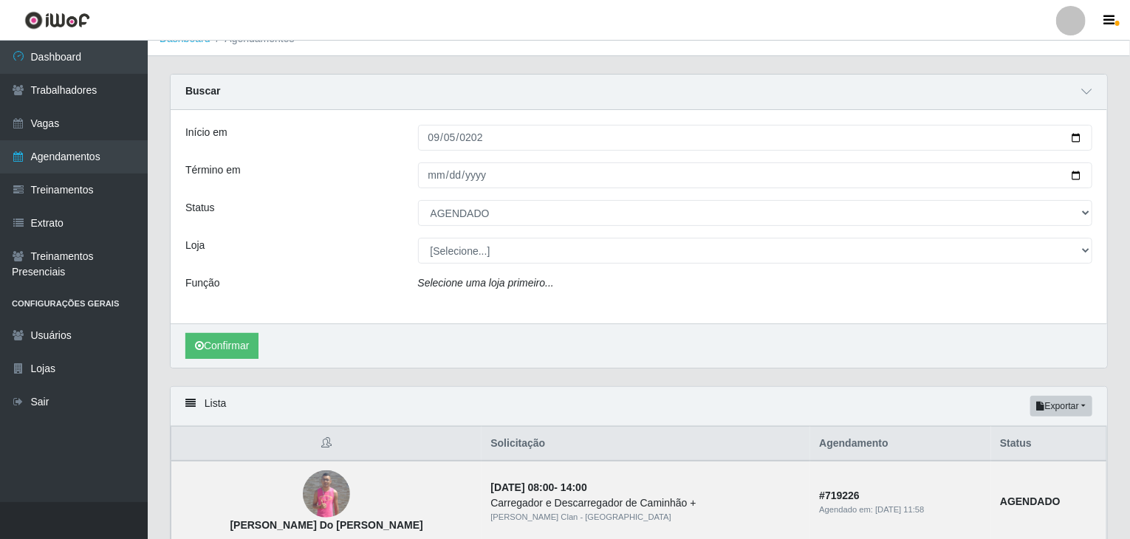
scroll to position [0, 0]
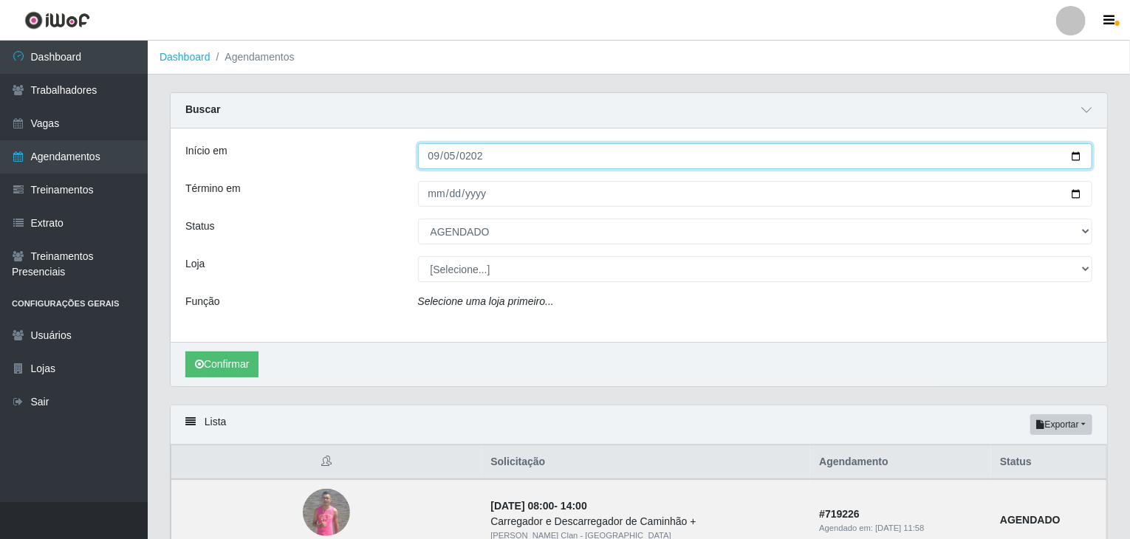
click at [424, 154] on input "[DATE]" at bounding box center [755, 156] width 675 height 26
type input "[DATE]"
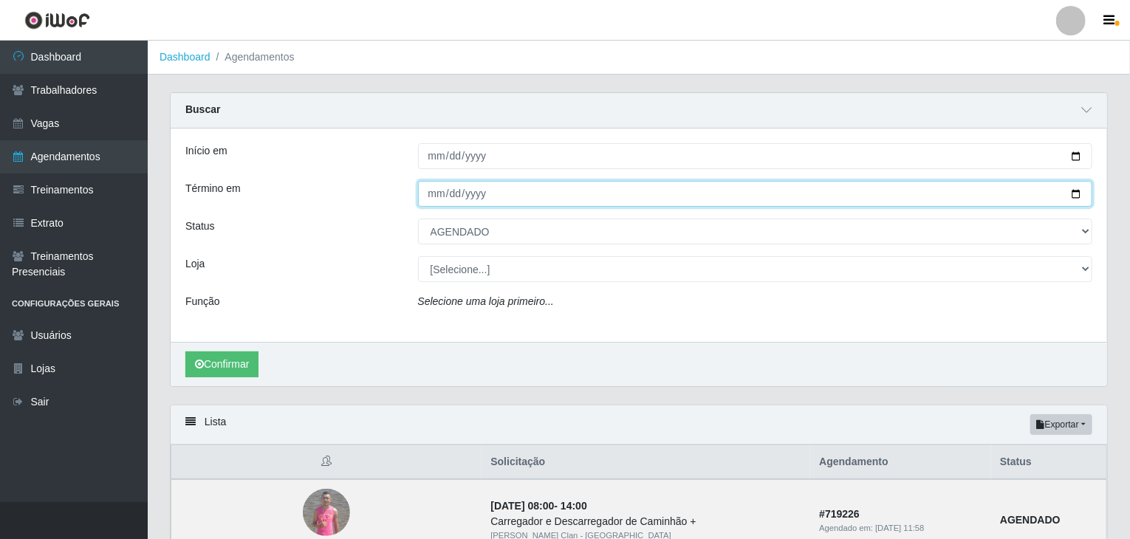
click at [433, 199] on input "[DATE]" at bounding box center [755, 194] width 675 height 26
type input "[DATE]"
click at [185, 352] on button "Confirmar" at bounding box center [221, 365] width 73 height 26
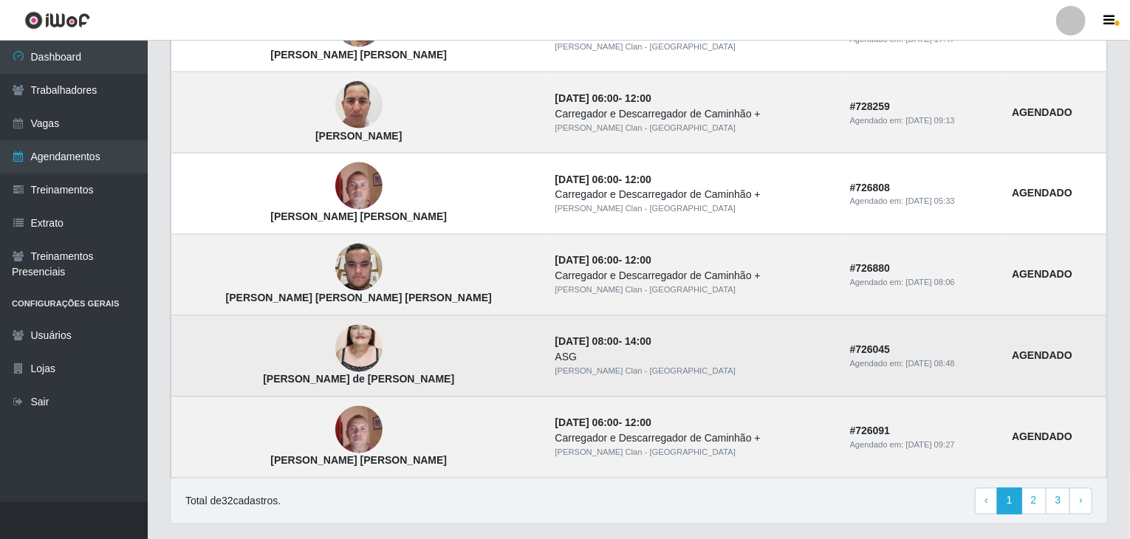
scroll to position [1256, 0]
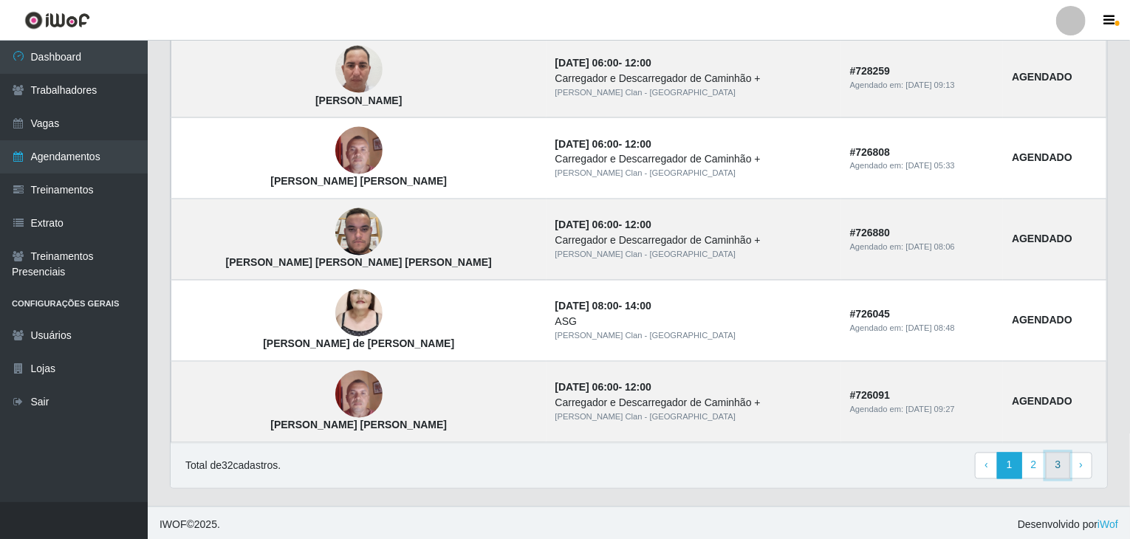
click at [831, 460] on link "3" at bounding box center [1058, 466] width 25 height 27
type input "[DATE]"
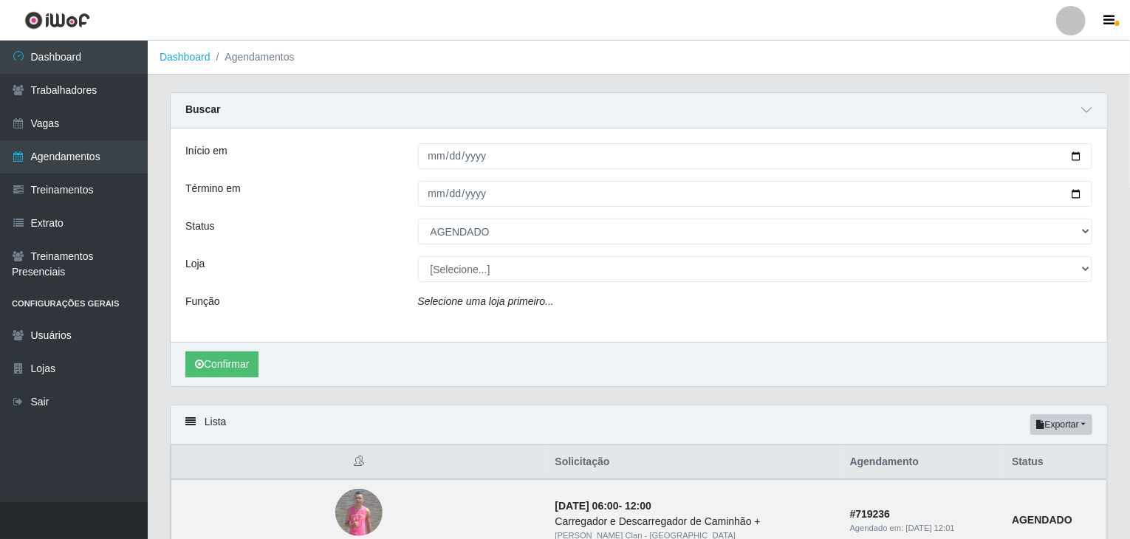
type input "[DATE]"
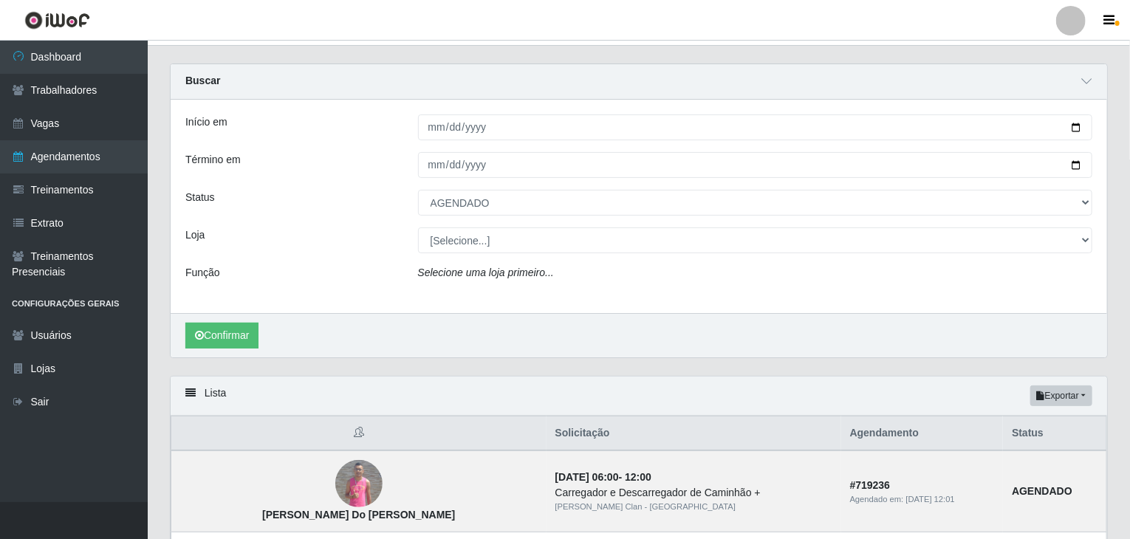
type input "[DATE]"
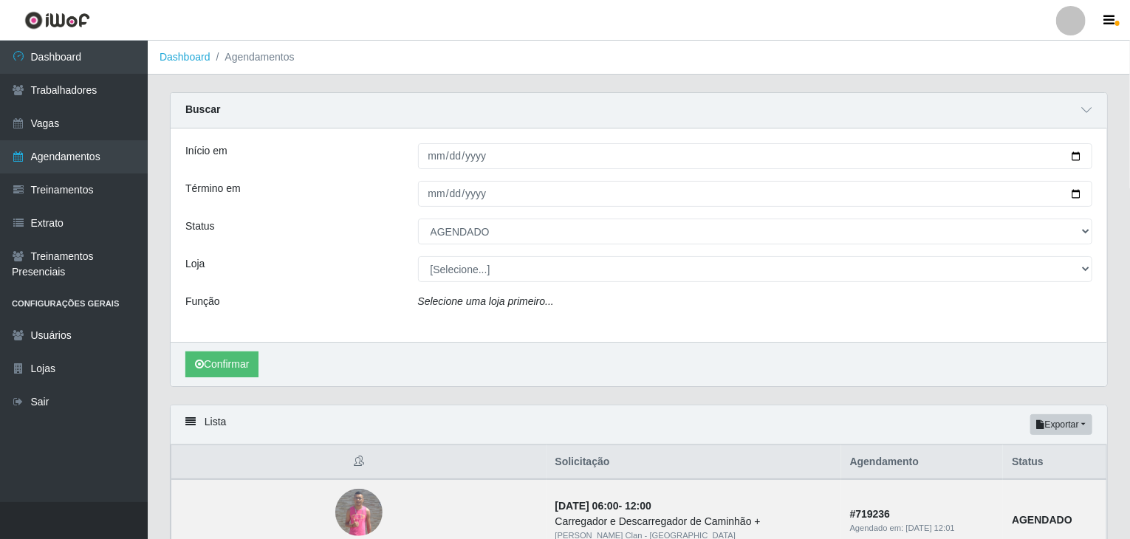
type input "[DATE]"
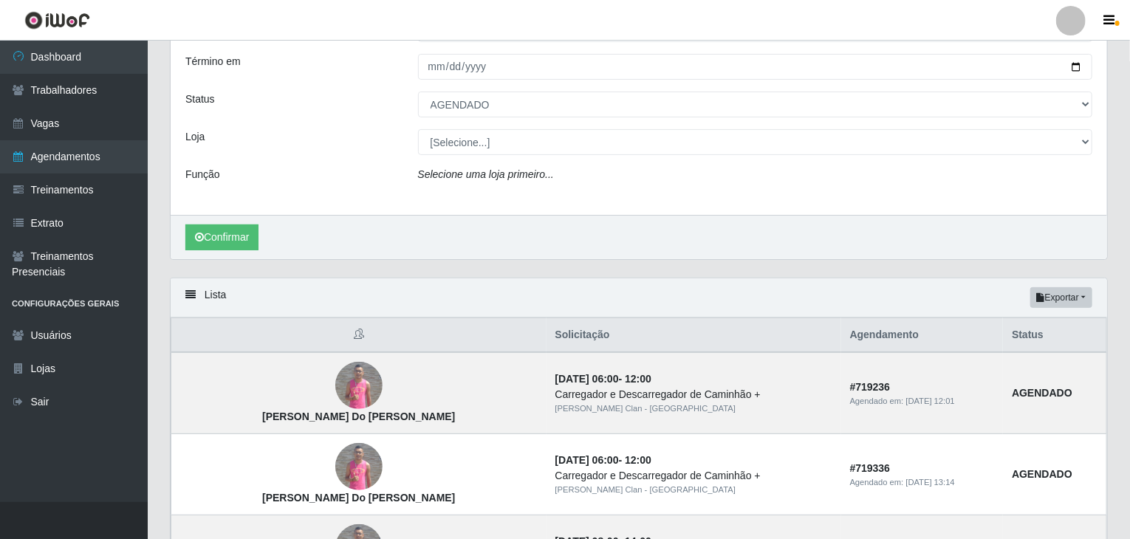
type input "[DATE]"
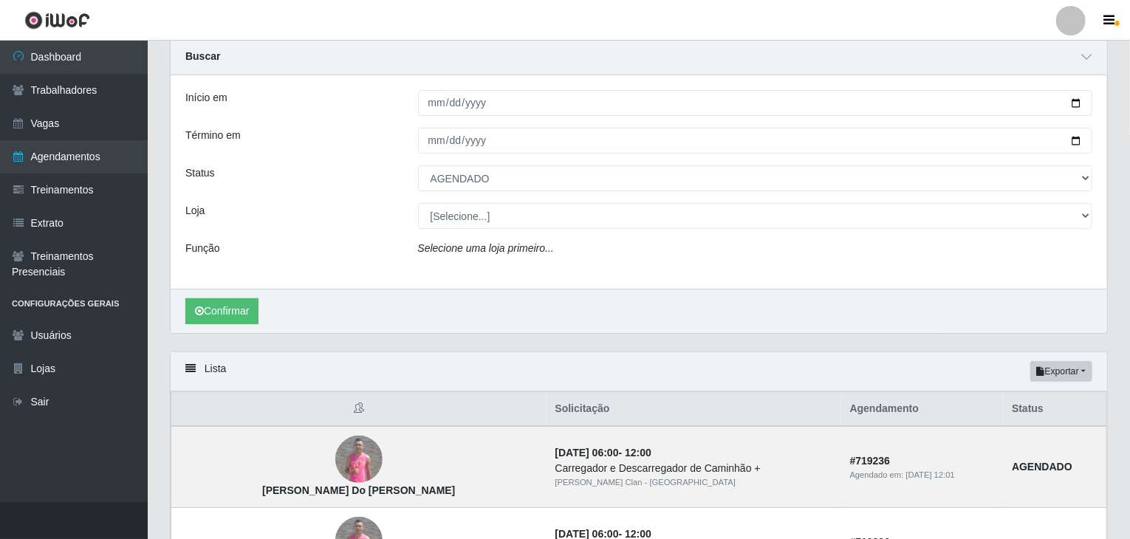
type input "[DATE]"
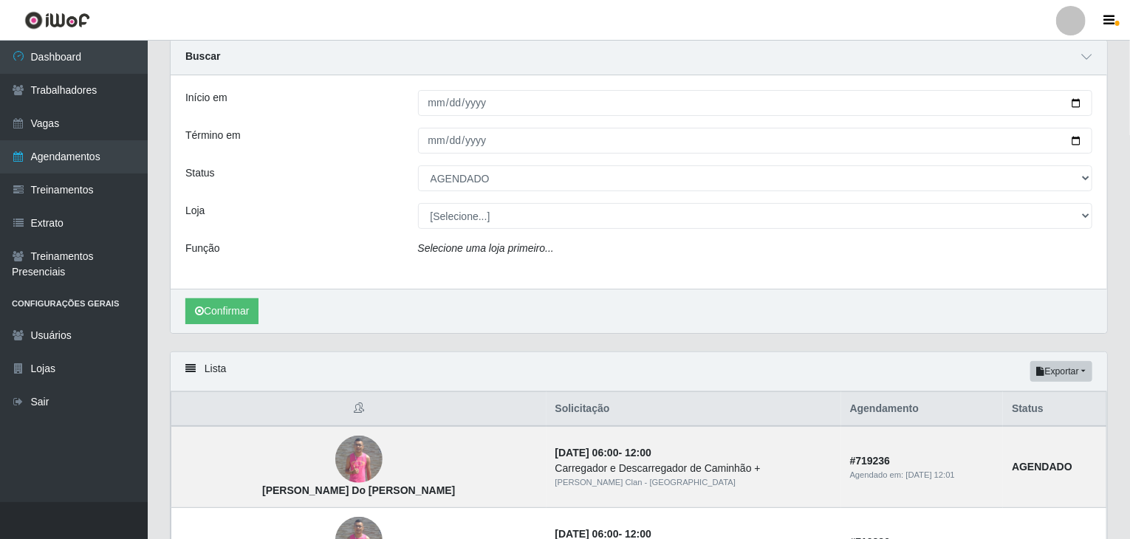
type input "[DATE]"
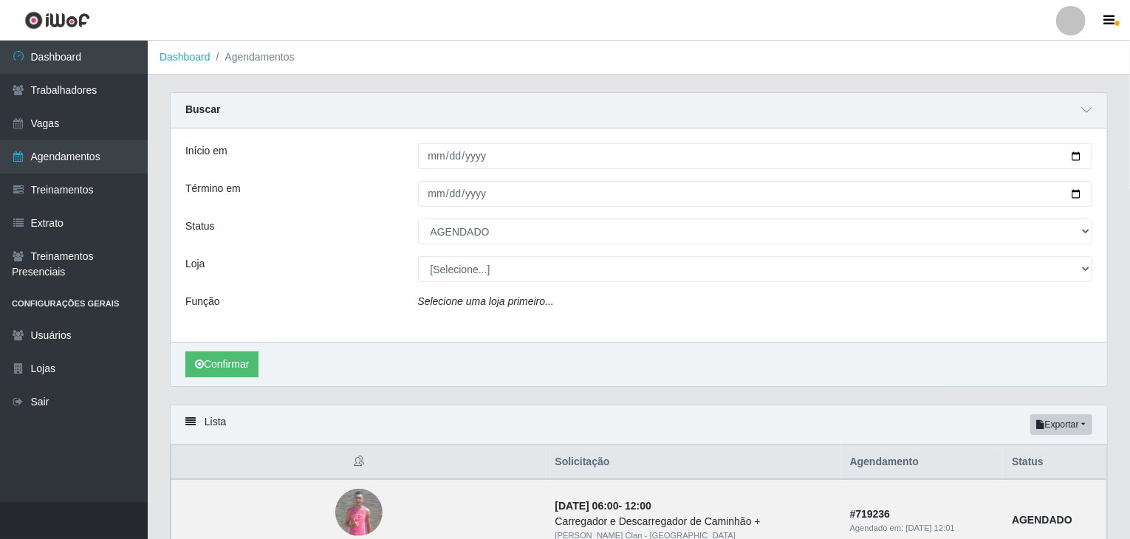
select select "[Selecione...]"
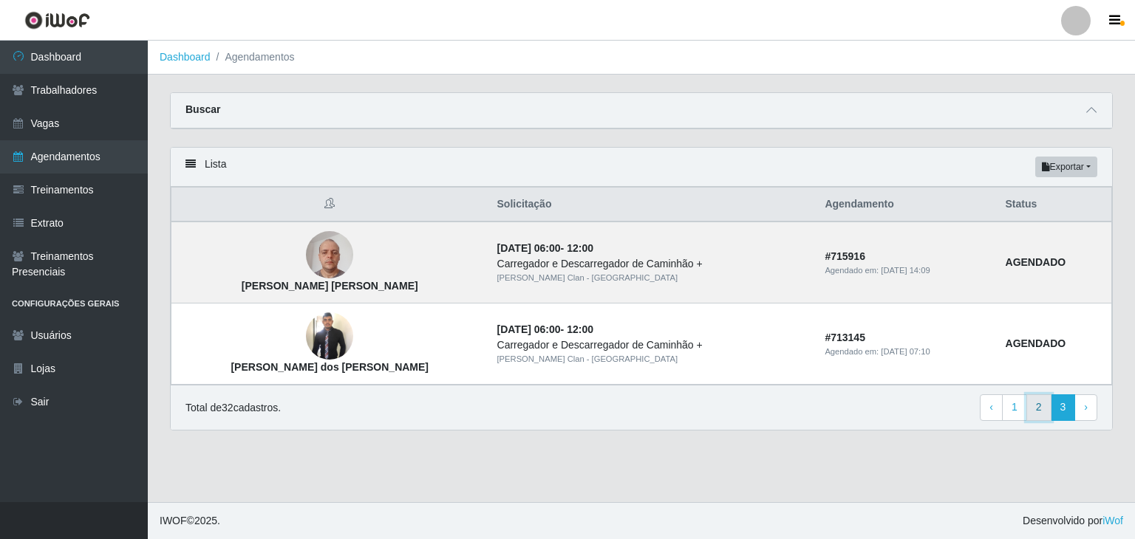
click at [1037, 405] on link "2" at bounding box center [1038, 408] width 25 height 27
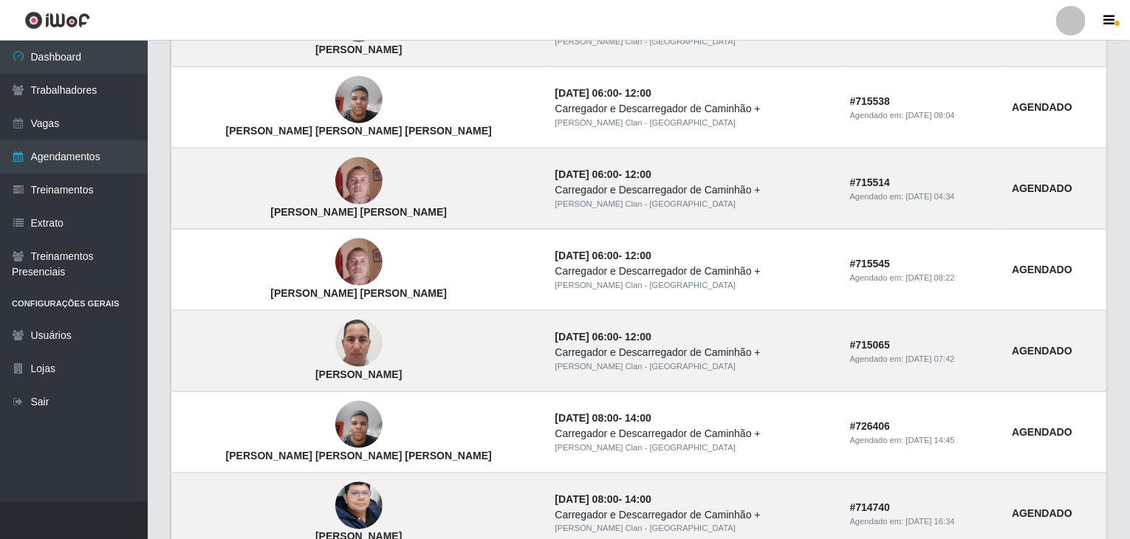
scroll to position [999, 0]
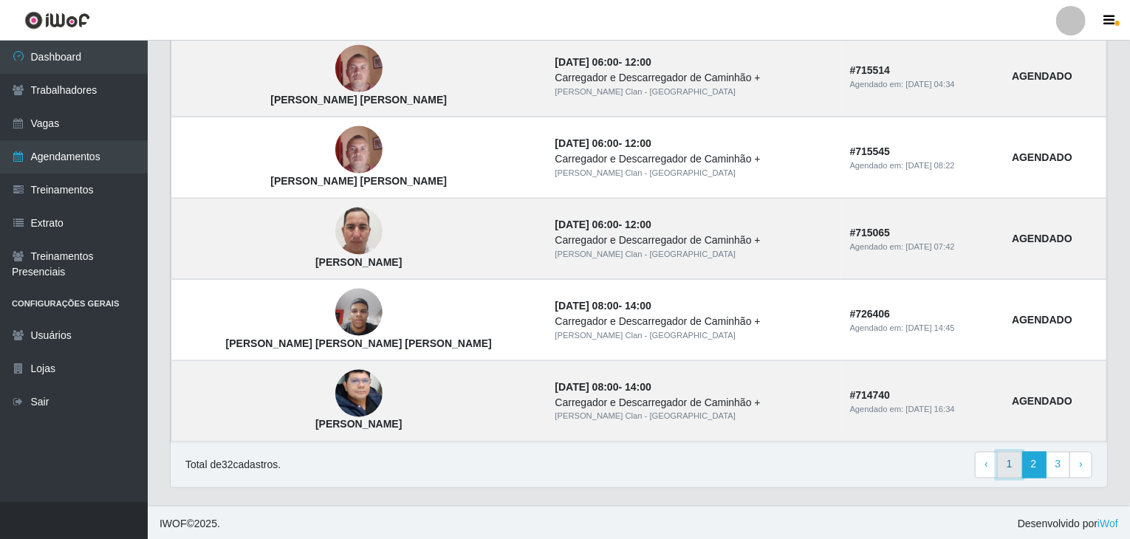
click at [1018, 471] on link "1" at bounding box center [1009, 465] width 25 height 27
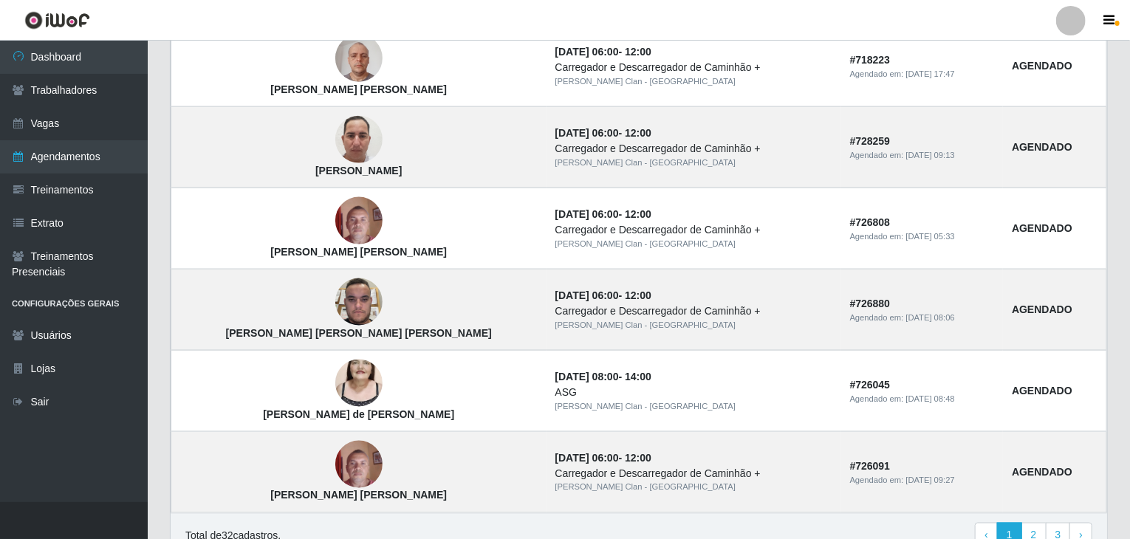
scroll to position [960, 0]
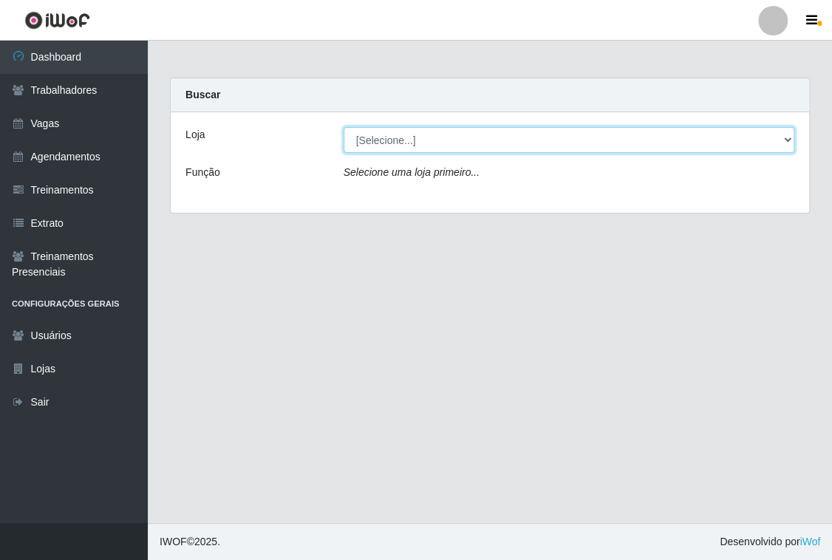
drag, startPoint x: 438, startPoint y: 134, endPoint x: 439, endPoint y: 143, distance: 8.9
click at [439, 139] on select "[Selecione...] [PERSON_NAME] Clan - [GEOGRAPHIC_DATA]" at bounding box center [569, 140] width 451 height 26
select select "452"
click at [344, 127] on select "[Selecione...] [PERSON_NAME] Clan - [GEOGRAPHIC_DATA]" at bounding box center [569, 140] width 451 height 26
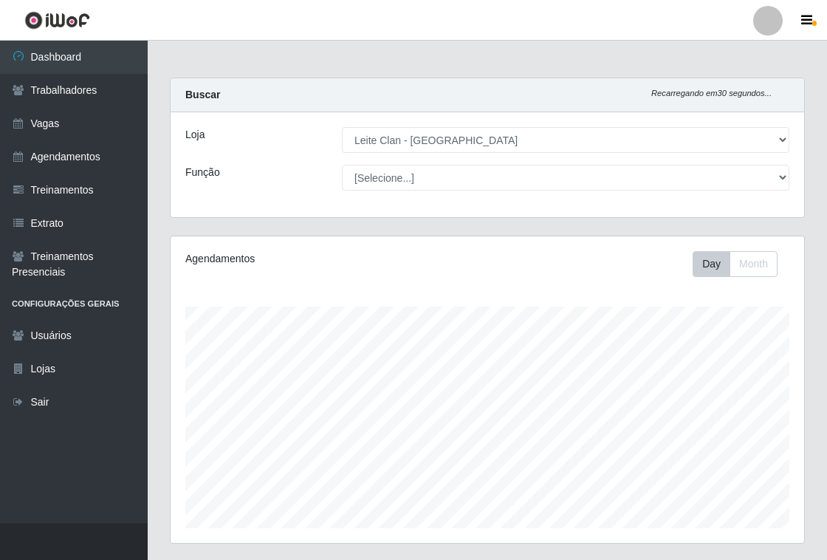
scroll to position [307, 634]
click at [443, 163] on div "Loja [Selecione...] Leite Clan - Bayeux Função [Selecione...] ASG ASG + Carrega…" at bounding box center [488, 164] width 634 height 105
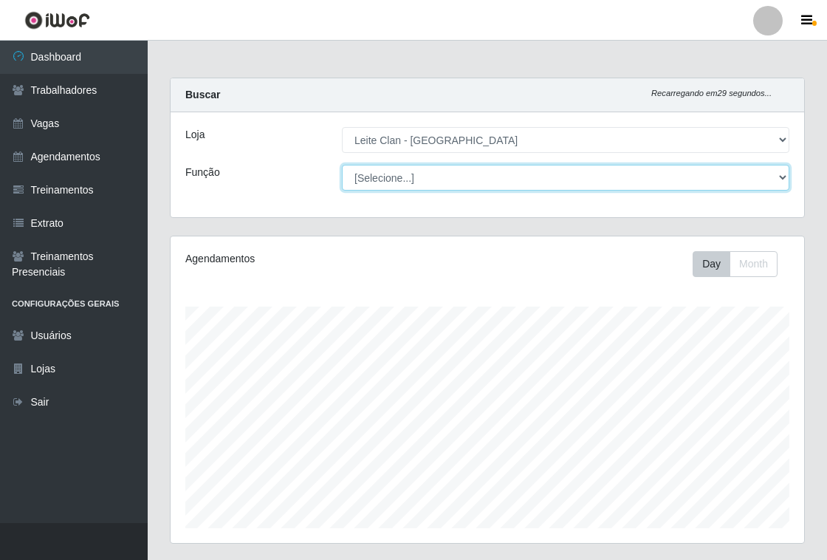
click at [446, 172] on select "[Selecione...] ASG ASG + Carregador e Descarregador de Caminhão Carregador e De…" at bounding box center [566, 178] width 448 height 26
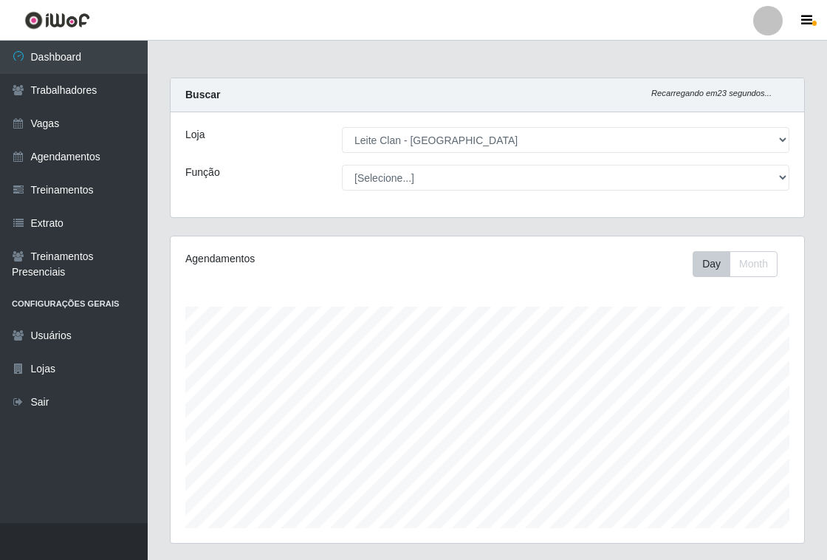
click at [296, 228] on div "Carregando... Buscar Recarregando em 23 segundos... Loja [Selecione...] Leite C…" at bounding box center [488, 157] width 658 height 158
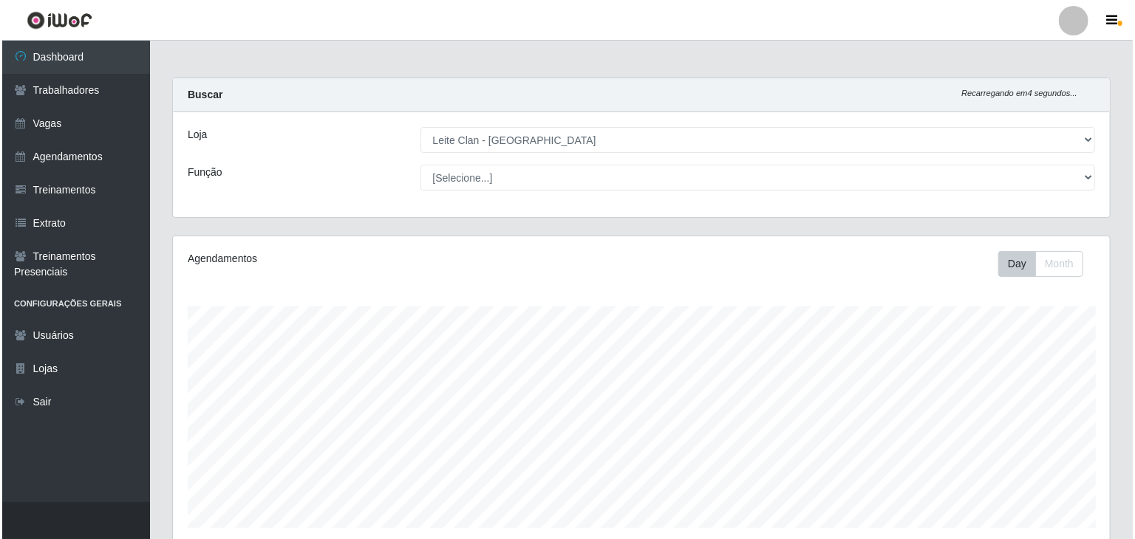
scroll to position [330, 0]
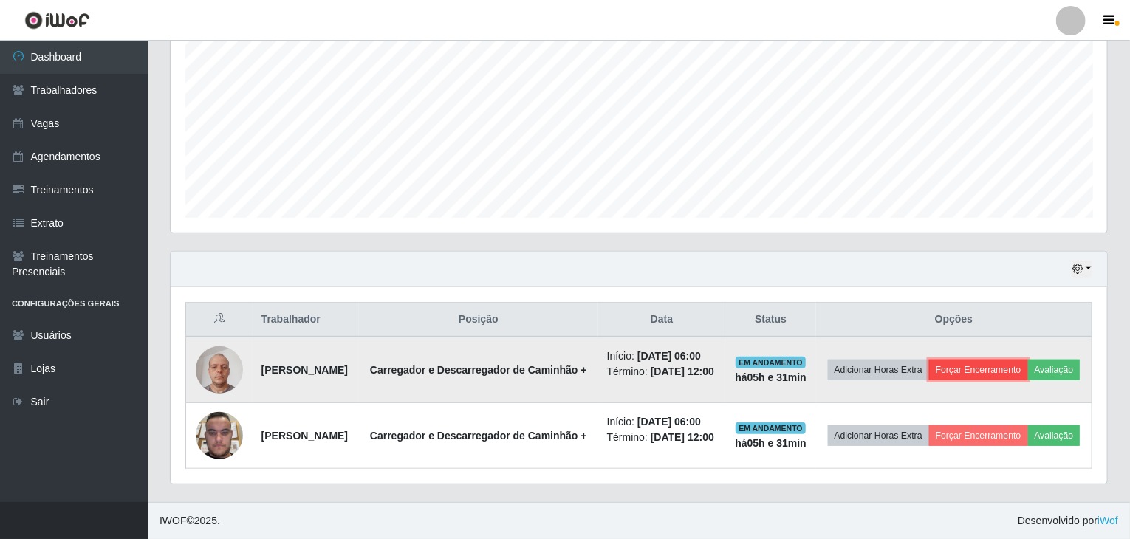
click at [831, 360] on button "Forçar Encerramento" at bounding box center [978, 370] width 99 height 21
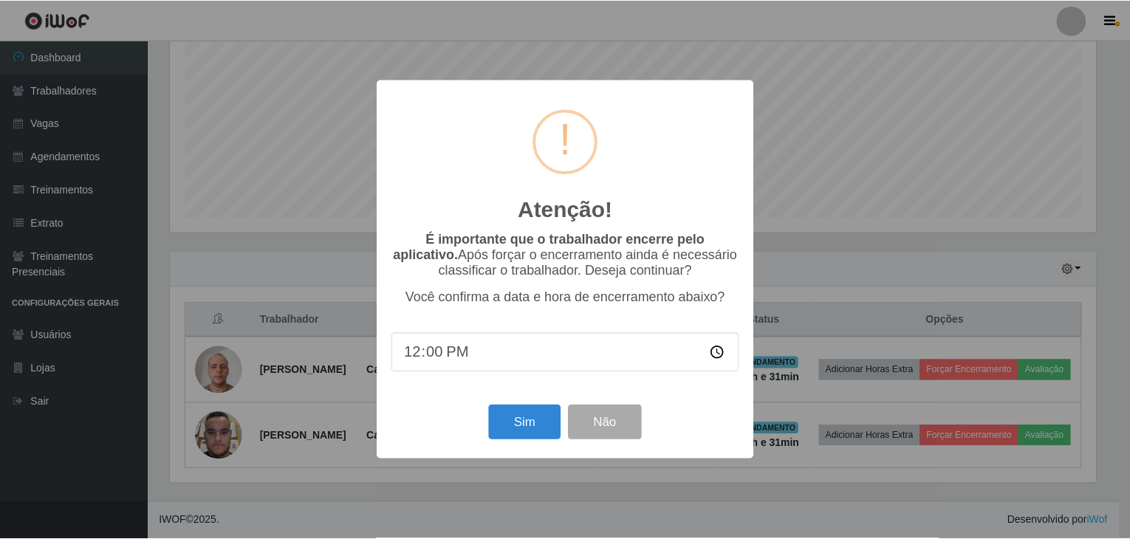
scroll to position [307, 931]
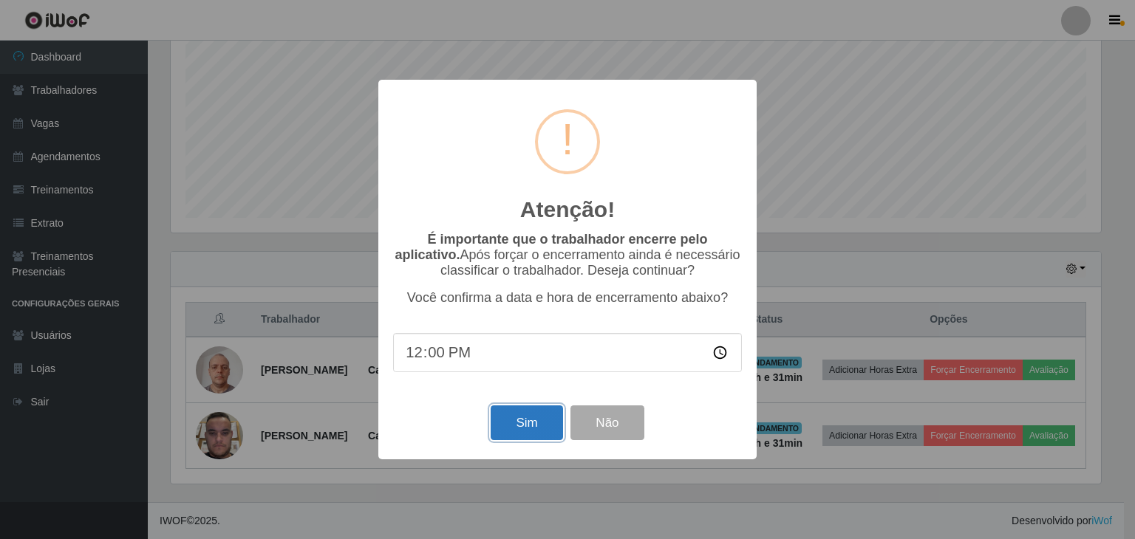
click at [514, 432] on button "Sim" at bounding box center [527, 423] width 72 height 35
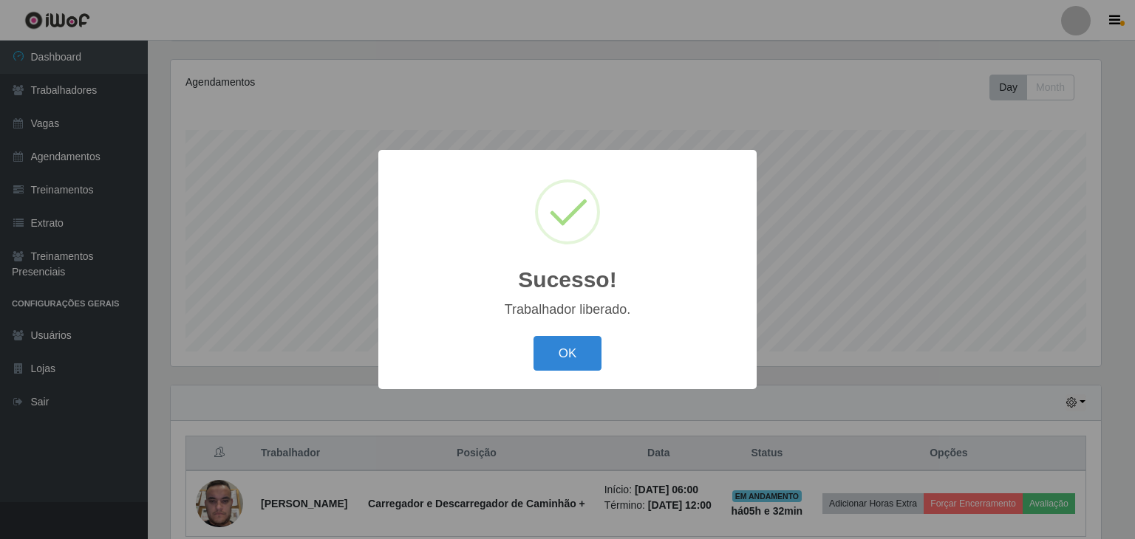
drag, startPoint x: 564, startPoint y: 358, endPoint x: 648, endPoint y: 358, distance: 83.5
click at [567, 358] on button "OK" at bounding box center [567, 353] width 69 height 35
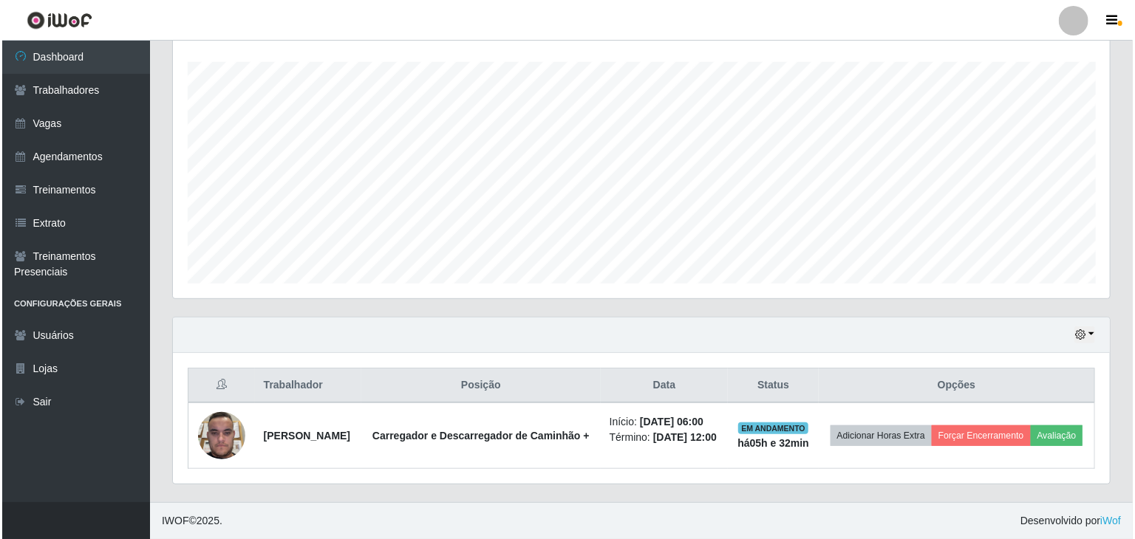
scroll to position [253, 0]
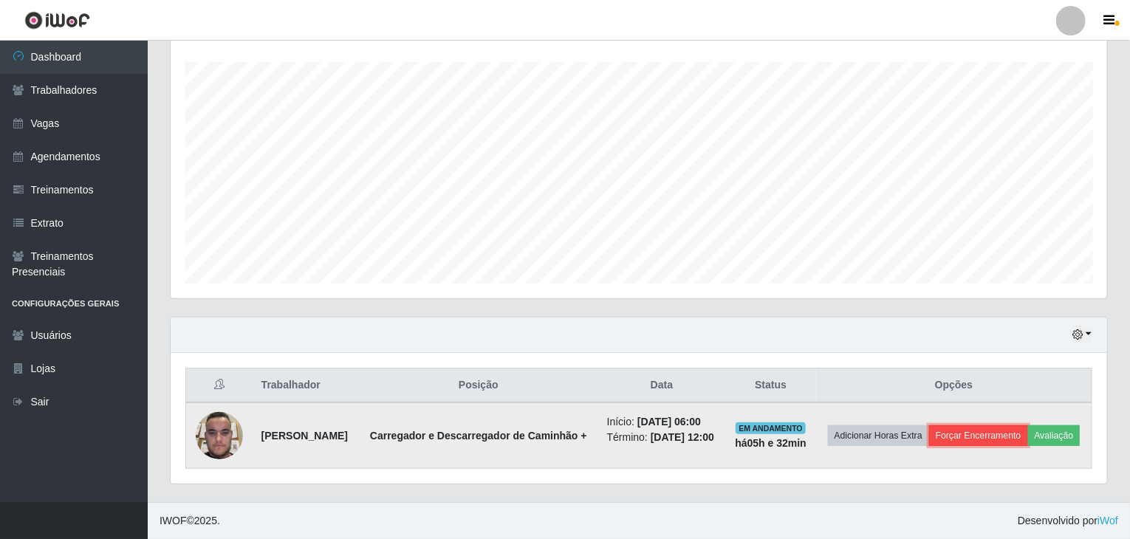
click at [831, 426] on button "Forçar Encerramento" at bounding box center [978, 436] width 99 height 21
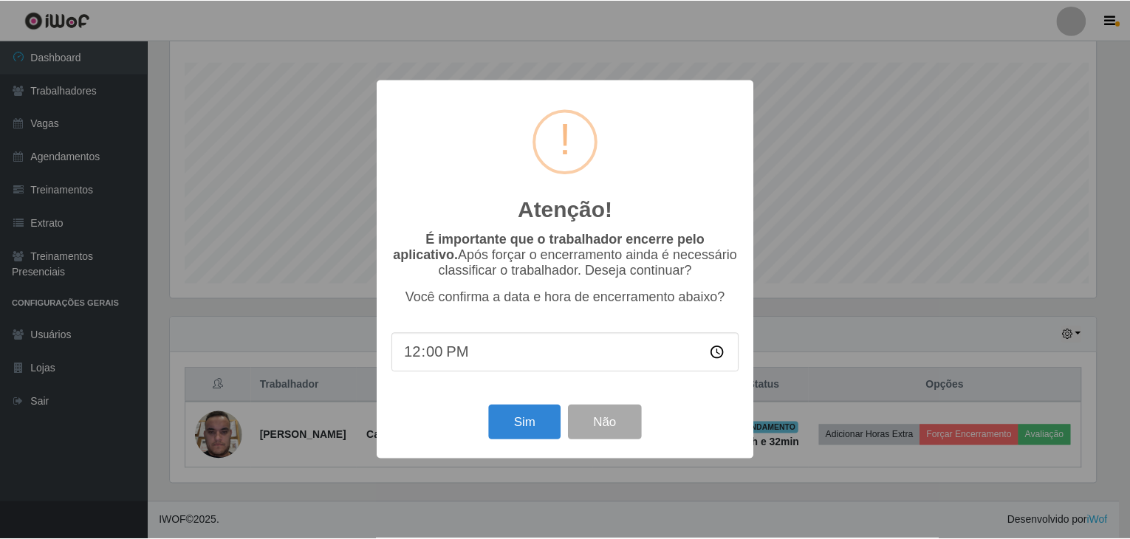
scroll to position [307, 931]
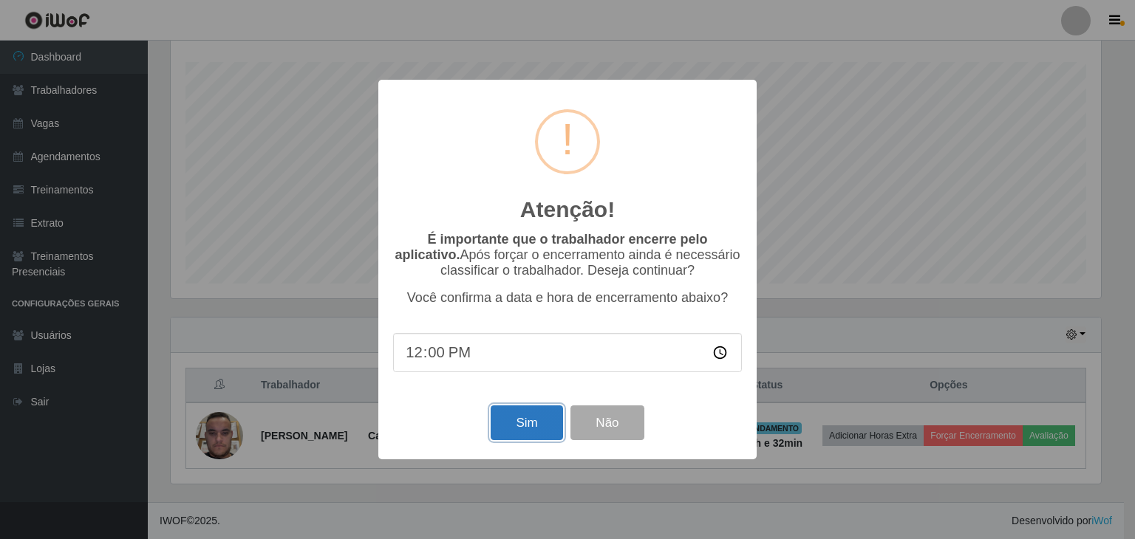
click at [527, 420] on button "Sim" at bounding box center [527, 423] width 72 height 35
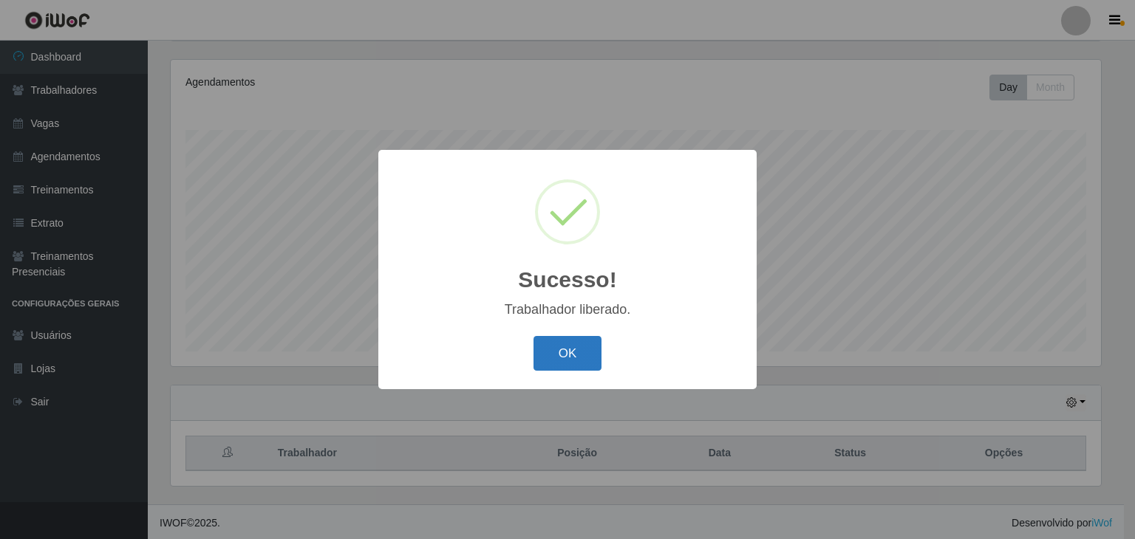
click at [551, 343] on button "OK" at bounding box center [567, 353] width 69 height 35
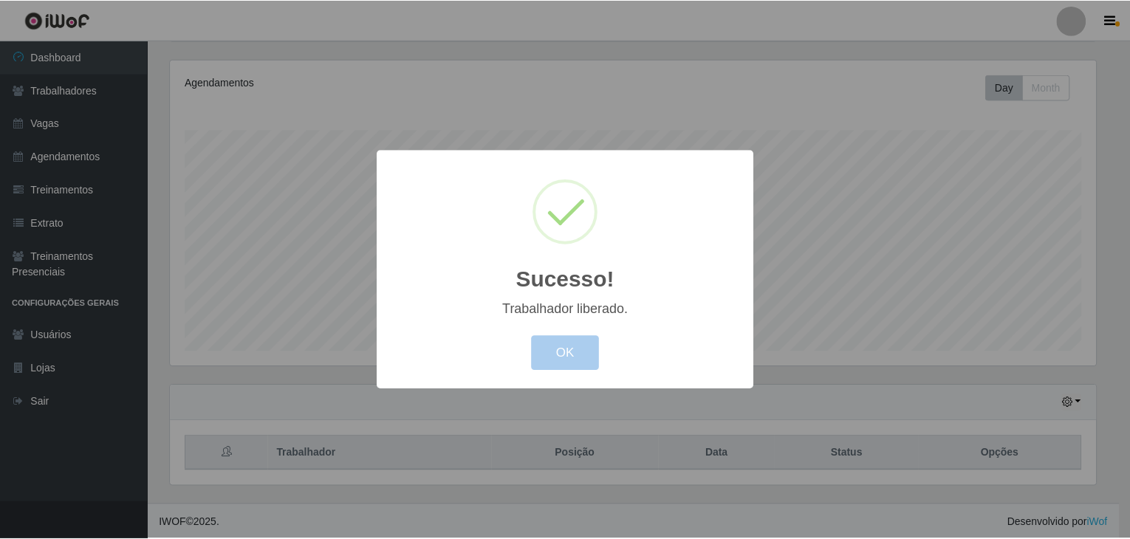
scroll to position [307, 937]
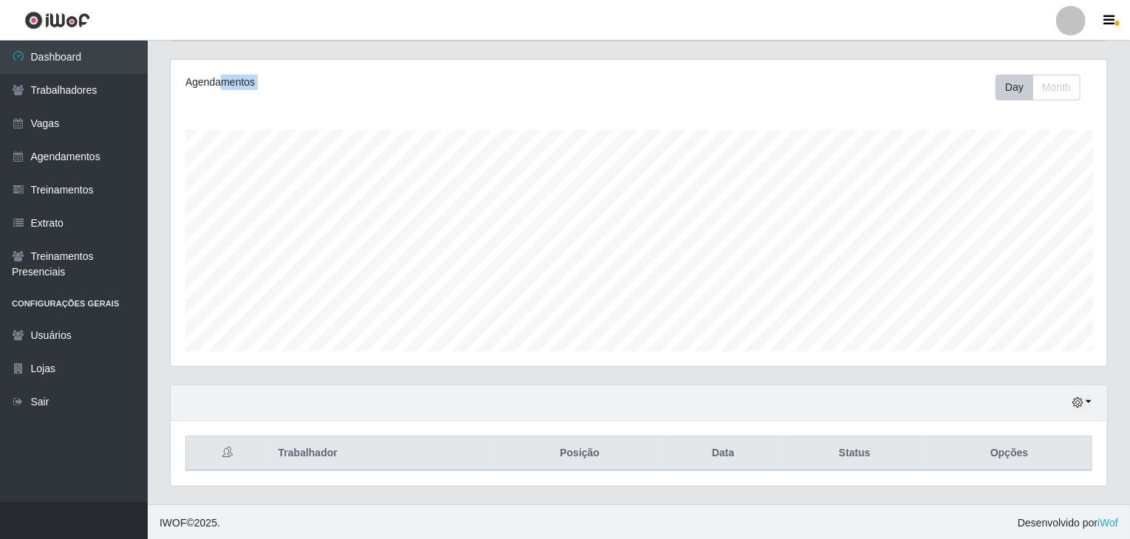
click at [400, 335] on div "Agendamentos Day Month 04/08 Agendamentos 12" at bounding box center [639, 213] width 937 height 307
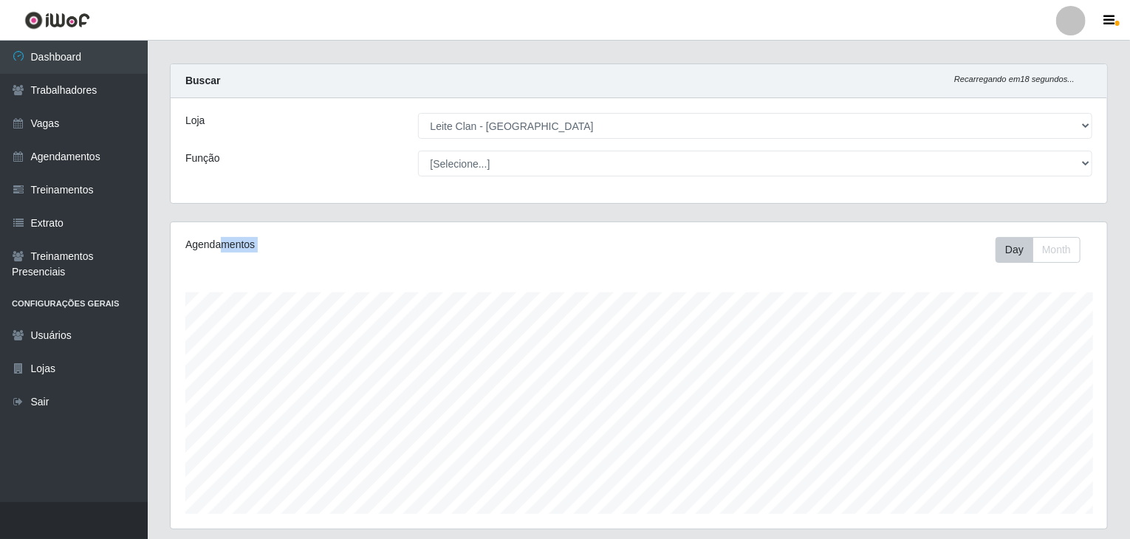
scroll to position [0, 0]
